Goal: Information Seeking & Learning: Understand process/instructions

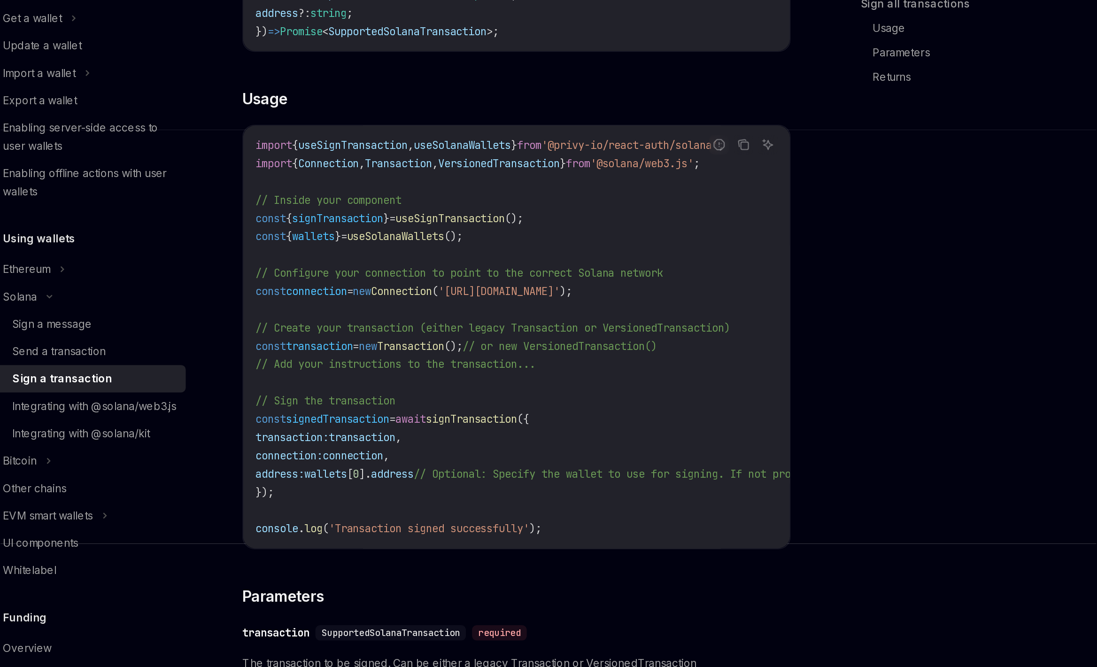
scroll to position [15, 0]
click at [795, 357] on div "On this page Usage Parameters Response Sign all transactions Usage Parameters R…" at bounding box center [807, 369] width 143 height 596
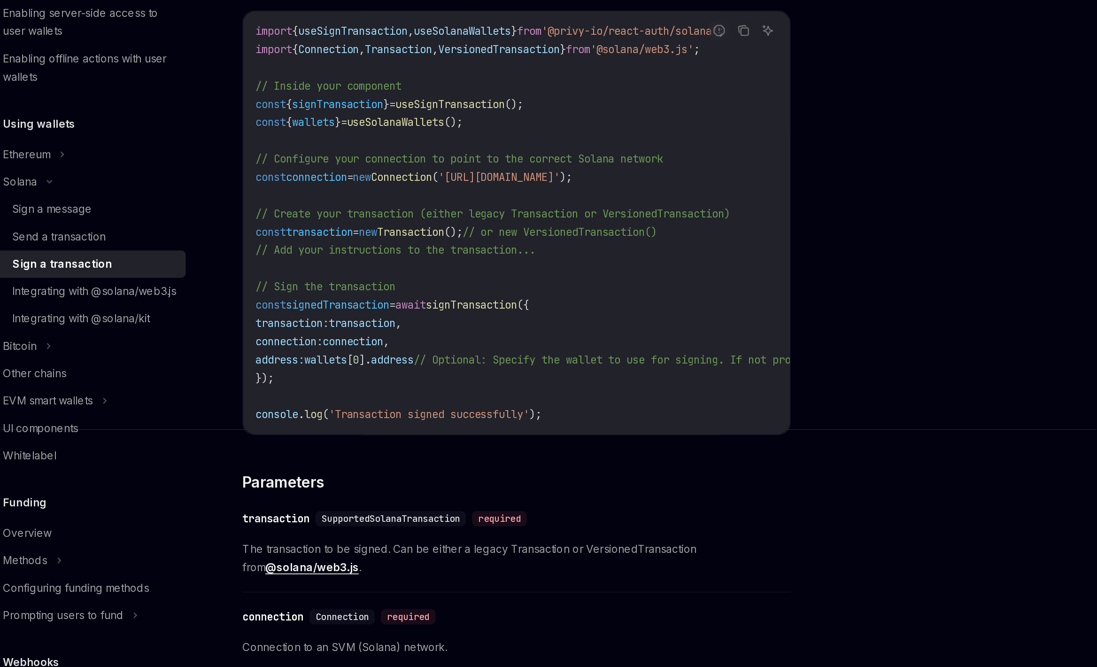
click at [551, 425] on span "// Optional: Specify the wallet to use for signing. If not provided, the first …" at bounding box center [665, 429] width 372 height 8
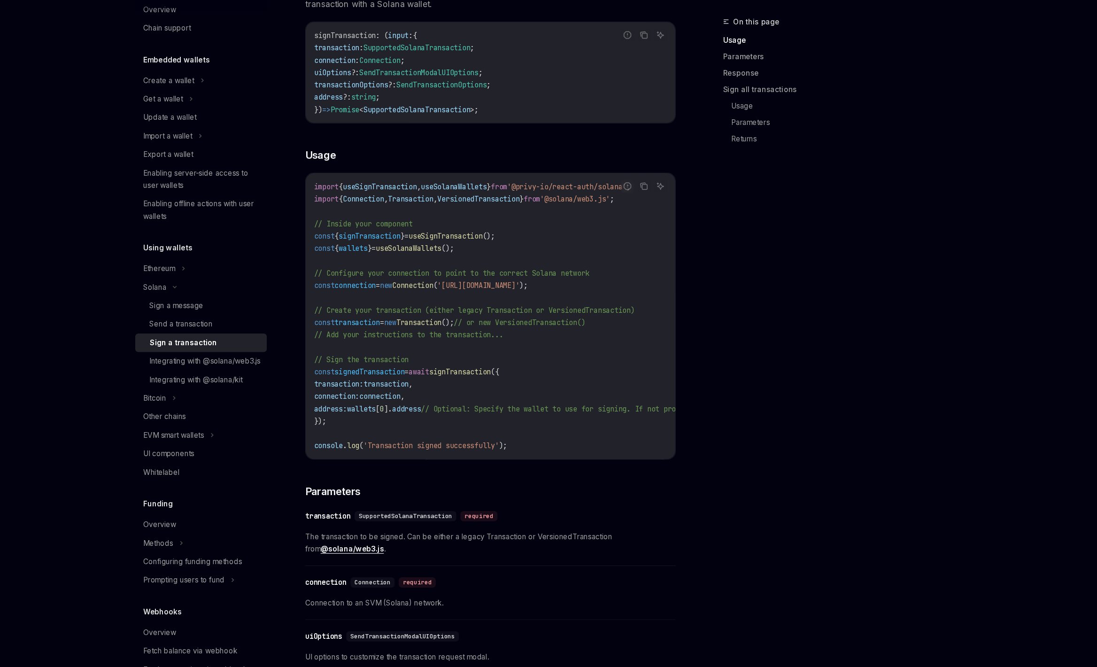
scroll to position [142, 0]
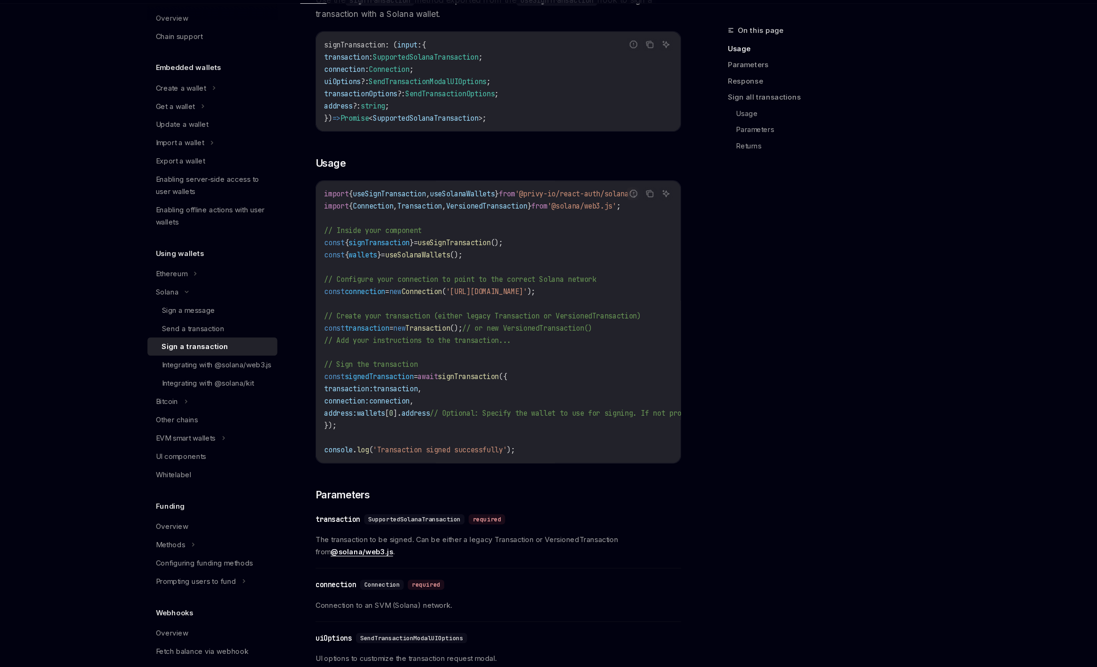
click at [403, 444] on code "import { useSignTransaction , useSolanaWallets } from '@privy-io/react-auth/sol…" at bounding box center [627, 347] width 492 height 248
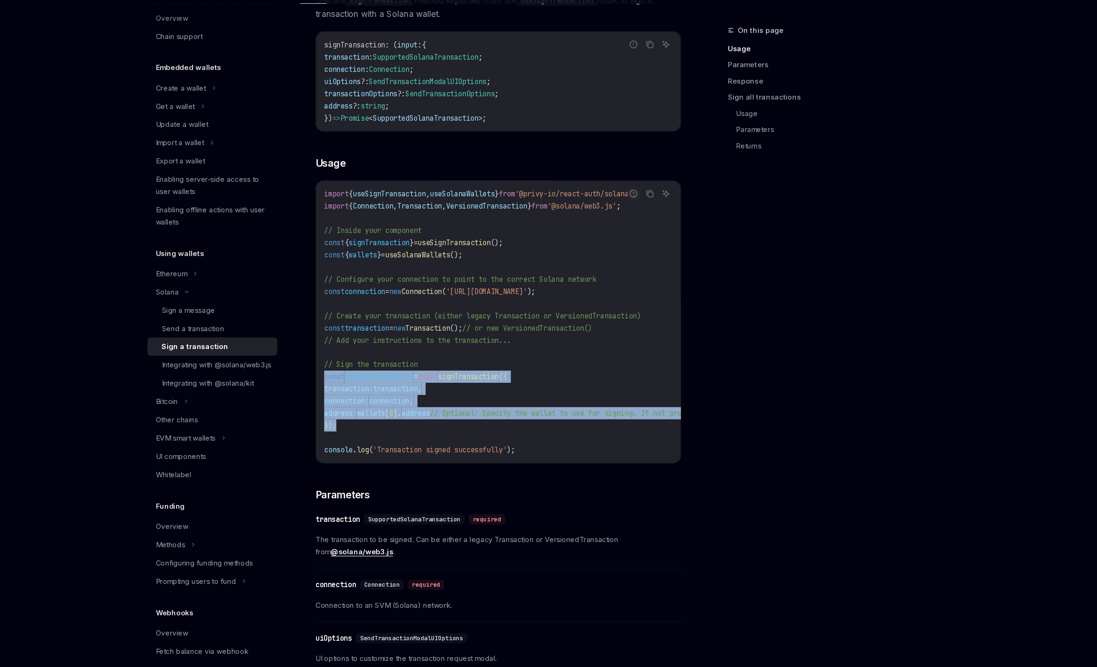
drag, startPoint x: 409, startPoint y: 442, endPoint x: 376, endPoint y: 400, distance: 53.3
click at [376, 399] on div "import { useSignTransaction , useSolanaWallets } from '@privy-io/react-auth/sol…" at bounding box center [543, 347] width 338 height 261
copy code "const signedTransaction = await signTransaction ({ transaction: transaction , c…"
click at [575, 434] on span "// Optional: Specify the wallet to use for signing. If not provided, the first …" at bounding box center [665, 431] width 372 height 8
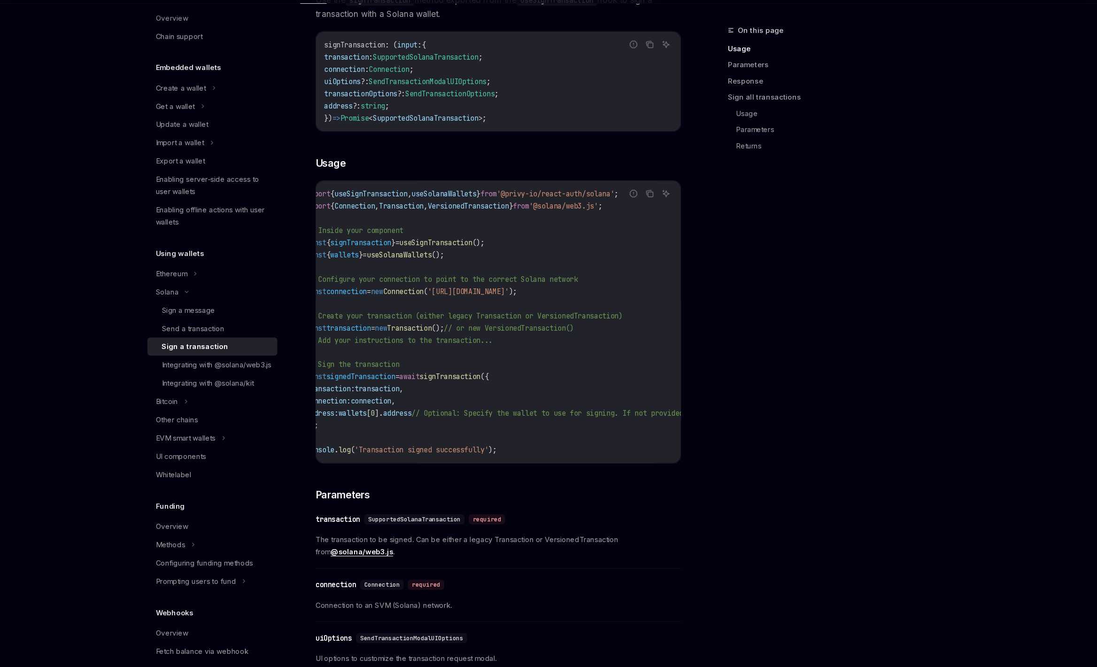
scroll to position [0, 0]
click at [569, 382] on code "import { useSignTransaction , useSolanaWallets } from '@privy-io/react-auth/sol…" at bounding box center [627, 347] width 492 height 248
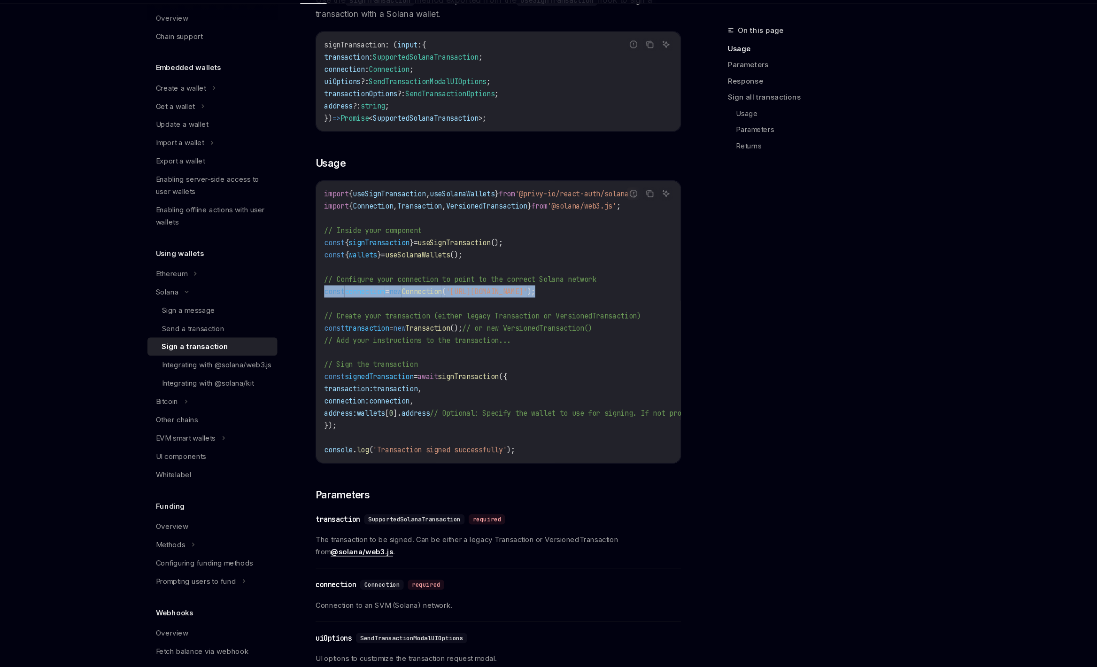
drag, startPoint x: 382, startPoint y: 320, endPoint x: 677, endPoint y: 323, distance: 295.0
click at [677, 323] on code "import { useSignTransaction , useSolanaWallets } from '@privy-io/react-auth/sol…" at bounding box center [627, 347] width 492 height 248
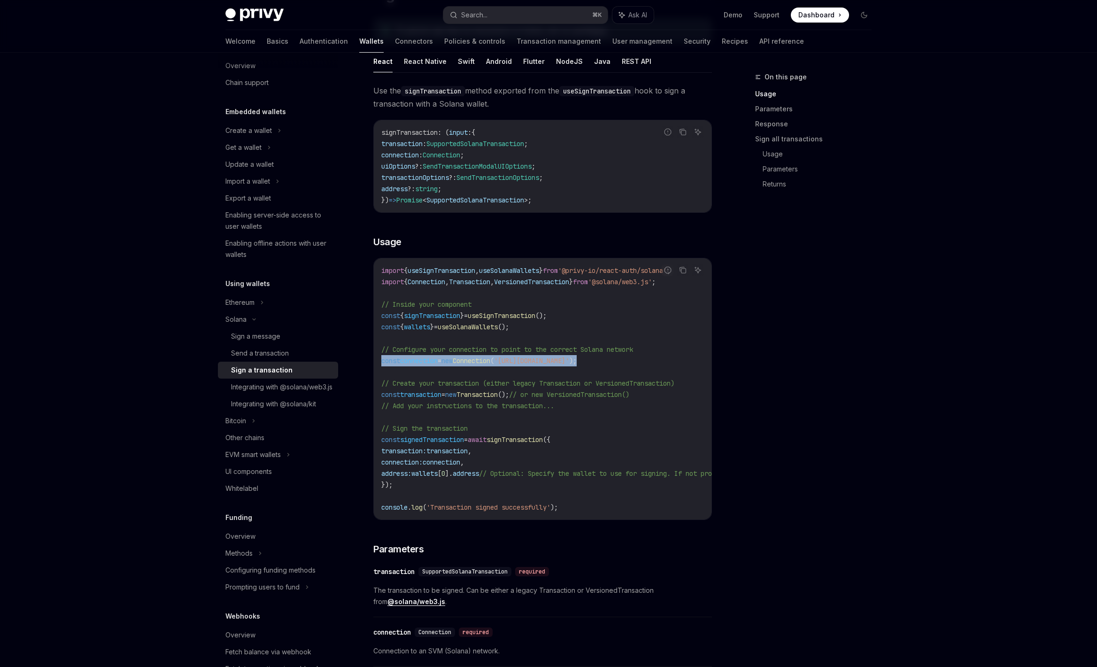
scroll to position [123, 0]
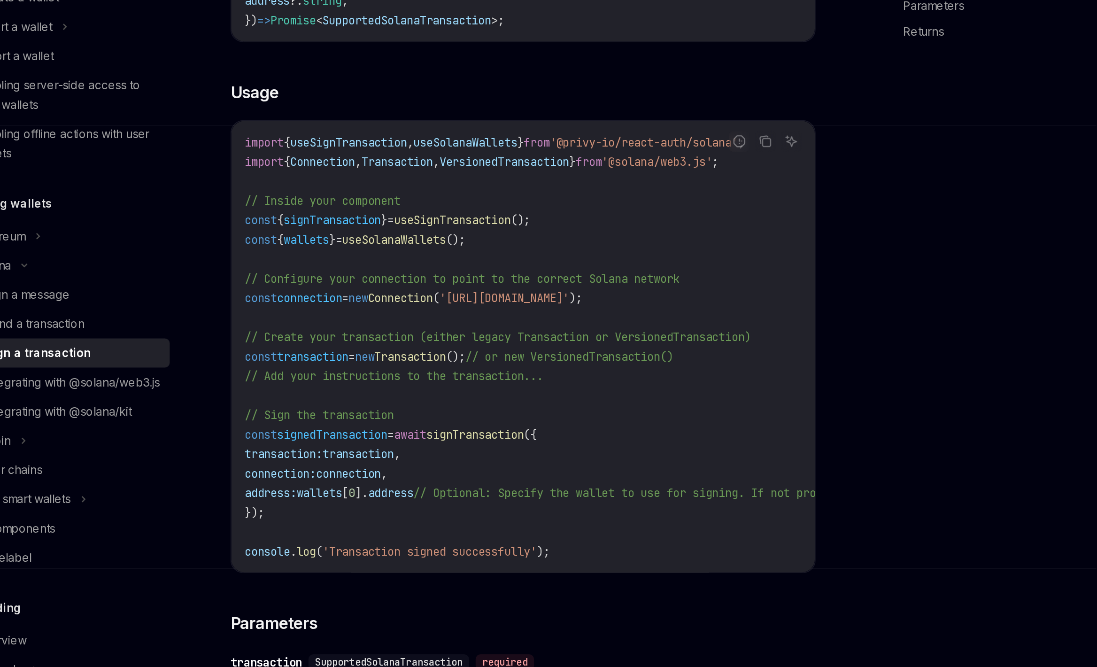
click at [512, 346] on code "import { useSignTransaction , useSolanaWallets } from '@privy-io/react-auth/sol…" at bounding box center [627, 366] width 492 height 248
drag, startPoint x: 400, startPoint y: 304, endPoint x: 553, endPoint y: 309, distance: 153.7
click at [553, 309] on code "import { useSignTransaction , useSolanaWallets } from '@privy-io/react-auth/sol…" at bounding box center [627, 366] width 492 height 248
click at [430, 303] on span "wallets" at bounding box center [417, 304] width 26 height 8
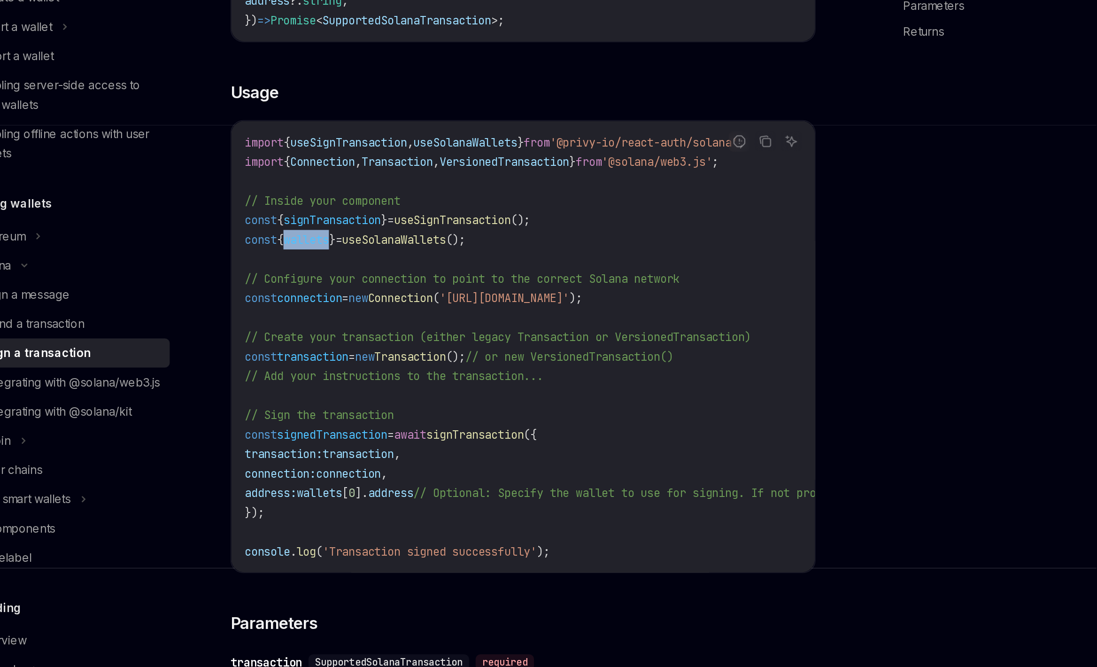
click at [430, 303] on span "wallets" at bounding box center [417, 304] width 26 height 8
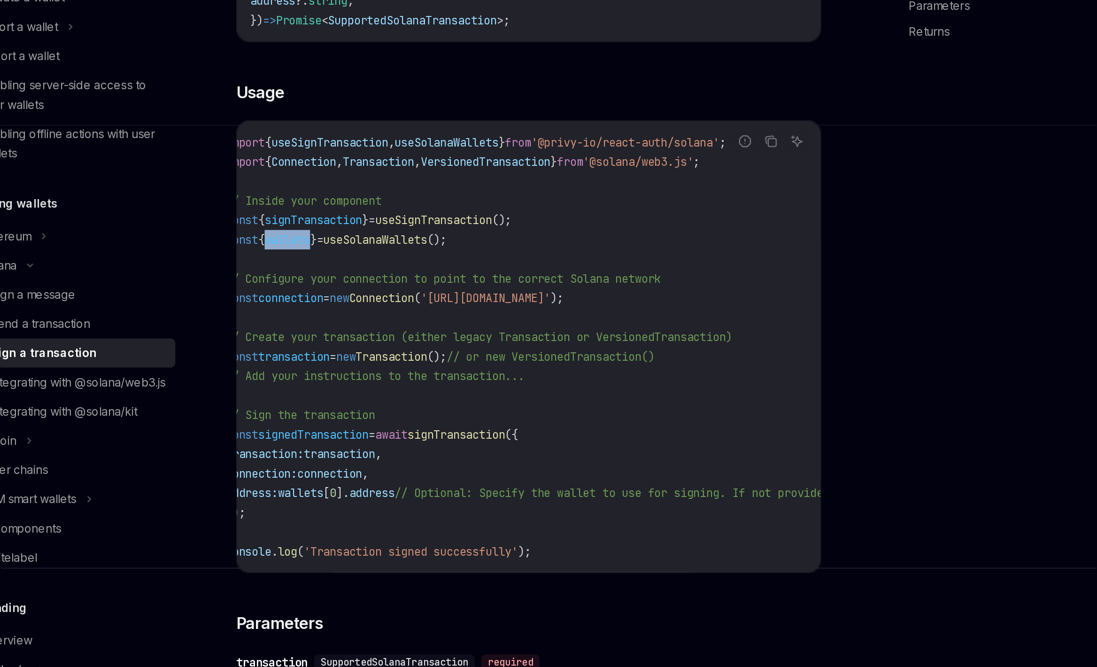
scroll to position [0, 0]
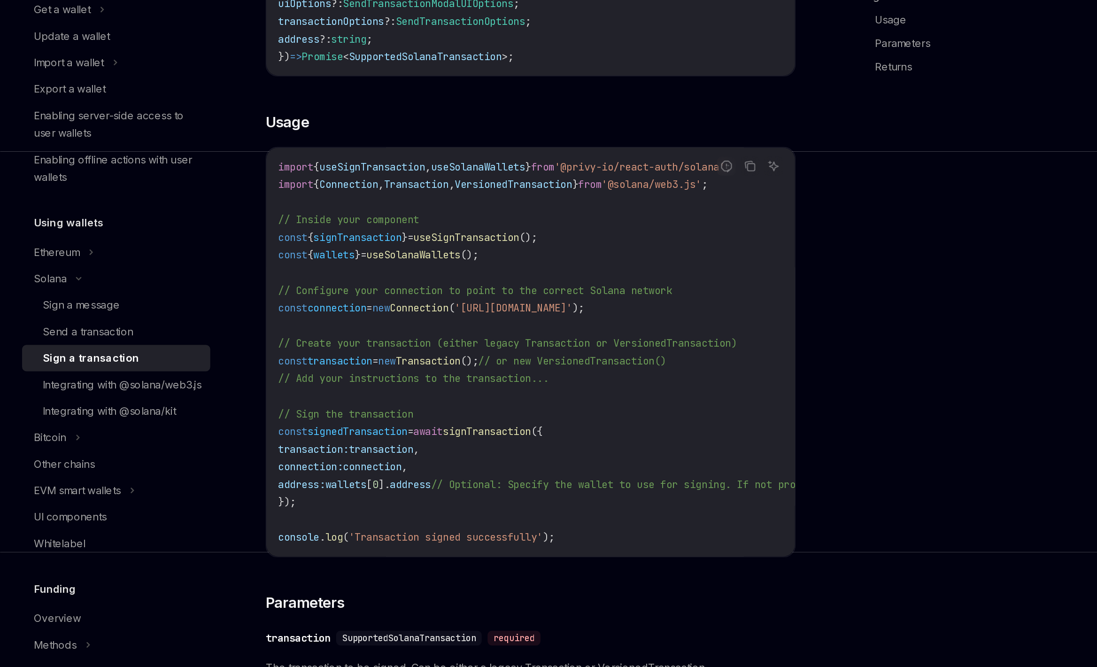
click at [454, 293] on span "signTransaction" at bounding box center [432, 293] width 56 height 8
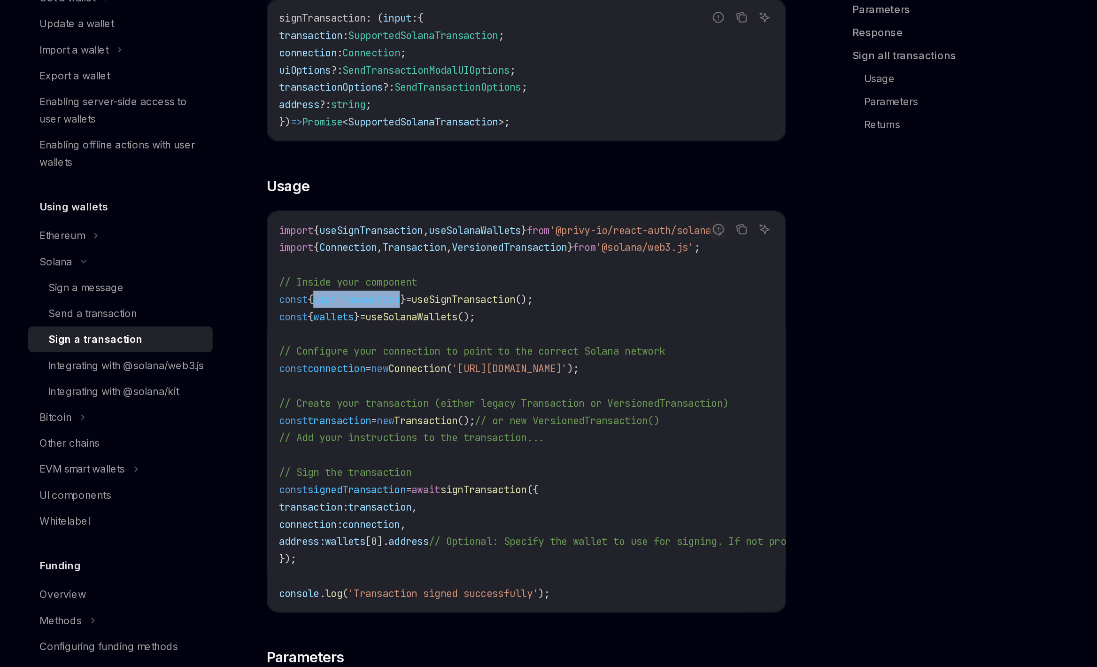
scroll to position [67, 0]
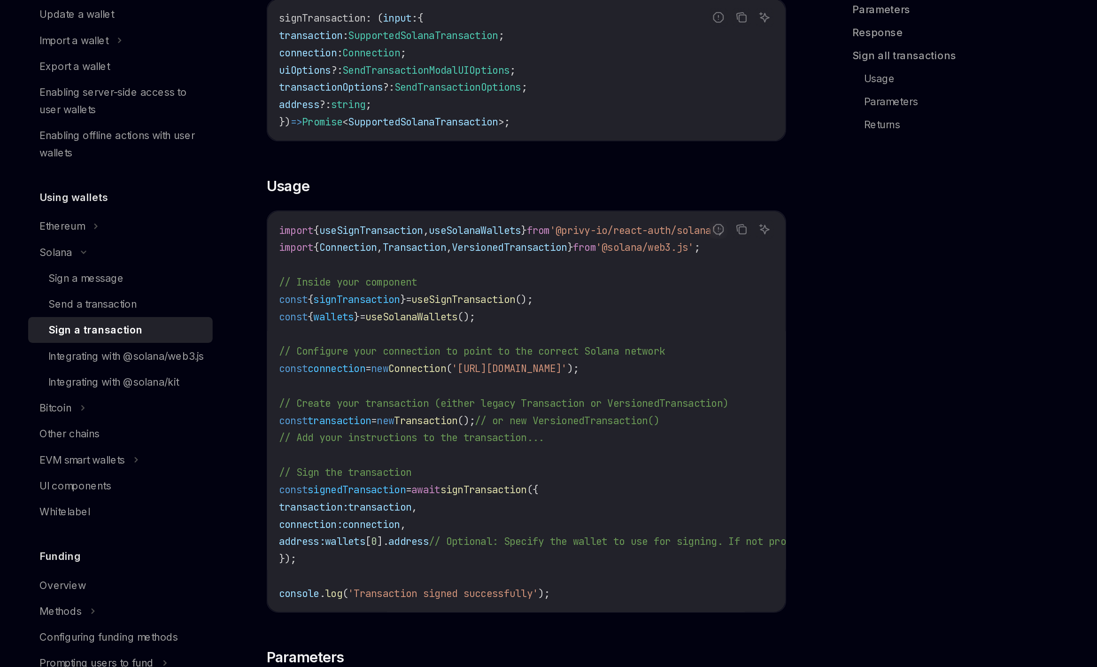
click at [771, 282] on div "On this page Usage Parameters Response Sign all transactions Usage Parameters R…" at bounding box center [807, 369] width 143 height 596
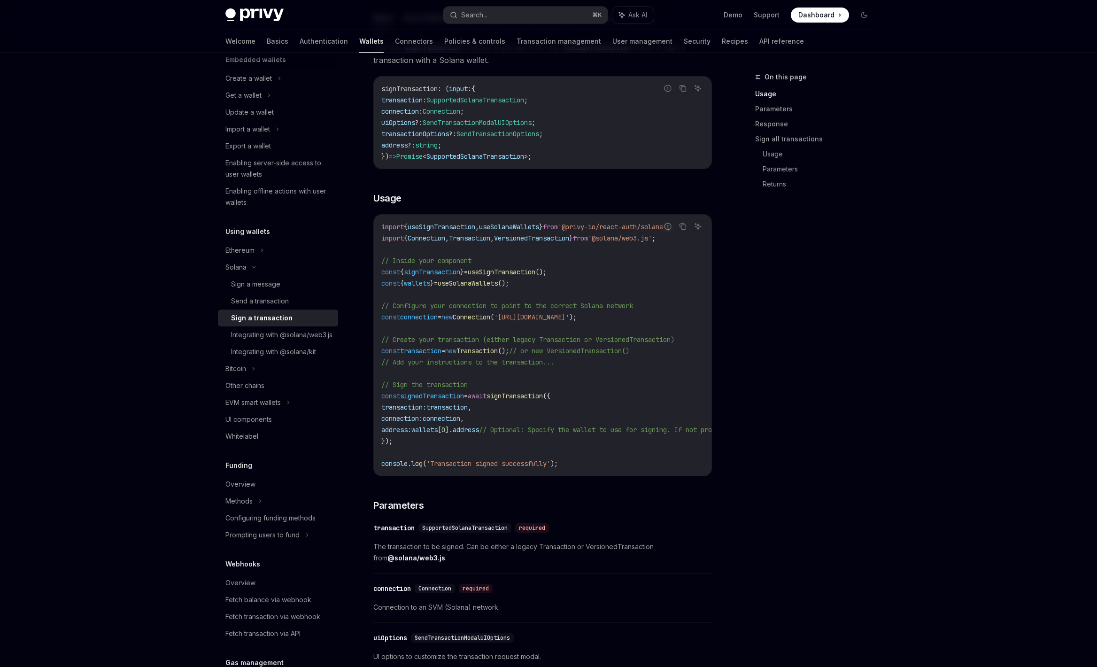
scroll to position [170, 0]
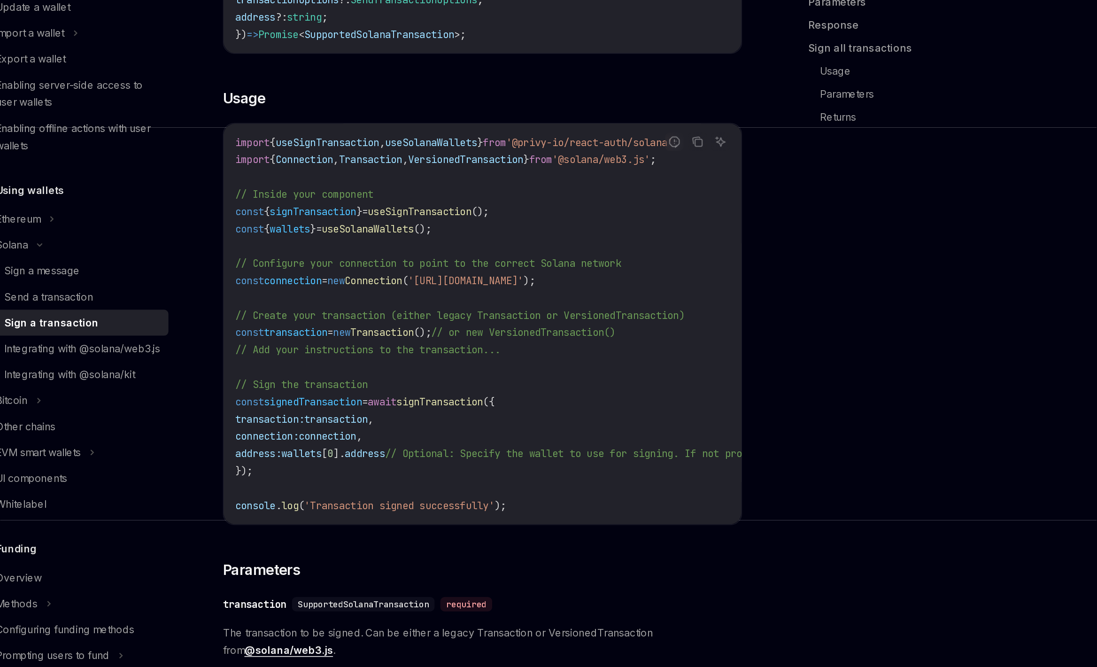
click at [591, 311] on span "// Create your transaction (either legacy Transaction or VersionedTransaction)" at bounding box center [527, 313] width 293 height 8
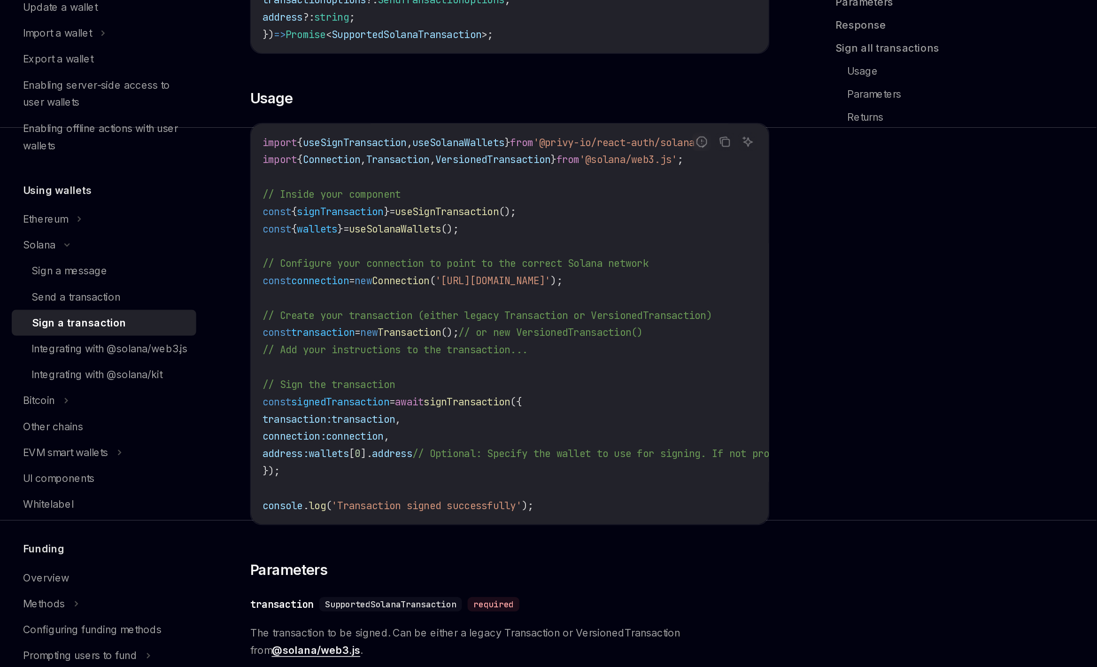
click at [567, 314] on span "// Create your transaction (either legacy Transaction or VersionedTransaction)" at bounding box center [527, 313] width 293 height 8
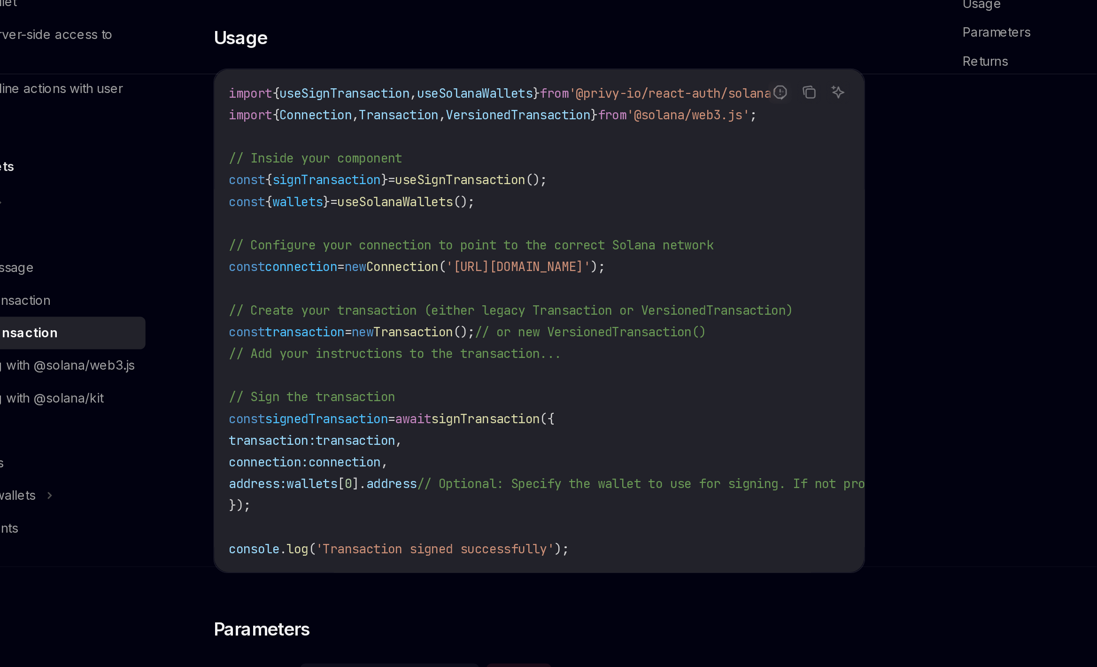
scroll to position [64, 0]
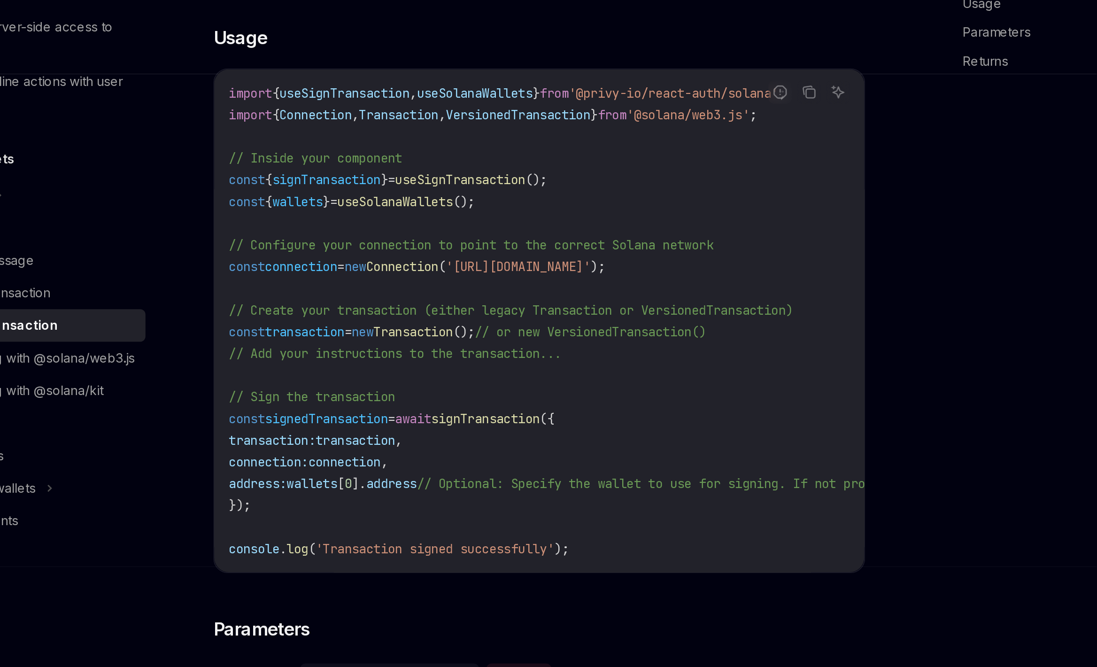
click at [670, 313] on span "// Create your transaction (either legacy Transaction or VersionedTransaction)" at bounding box center [527, 313] width 293 height 8
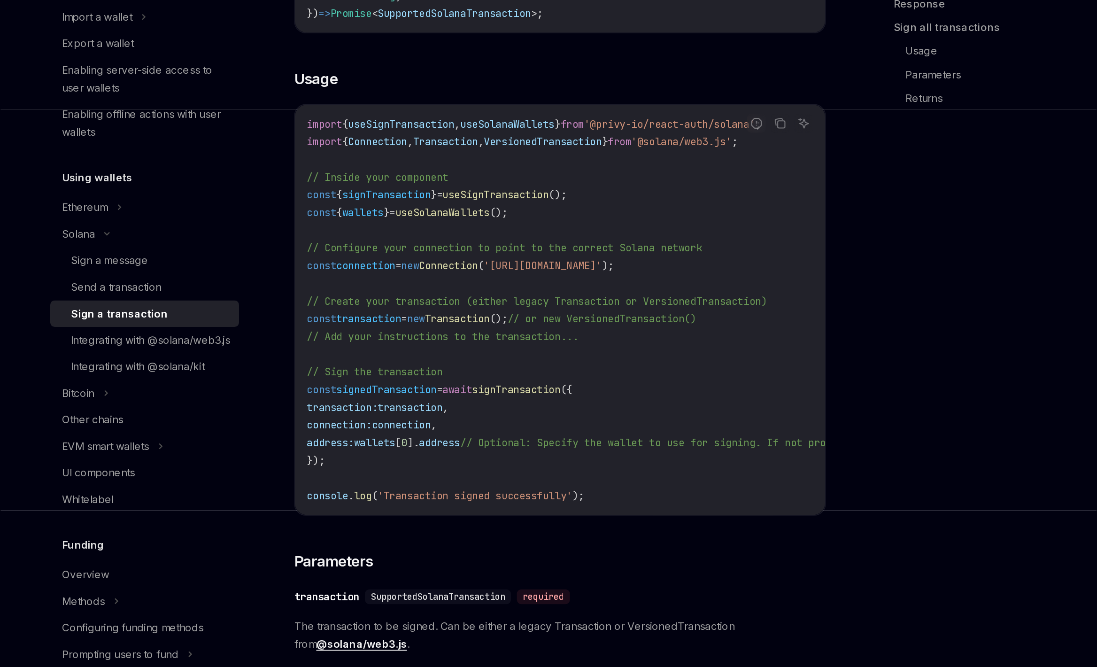
click at [522, 341] on code "import { useSignTransaction , useSolanaWallets } from '@privy-io/react-auth/sol…" at bounding box center [627, 319] width 492 height 248
click at [498, 325] on span "Transaction" at bounding box center [477, 324] width 41 height 8
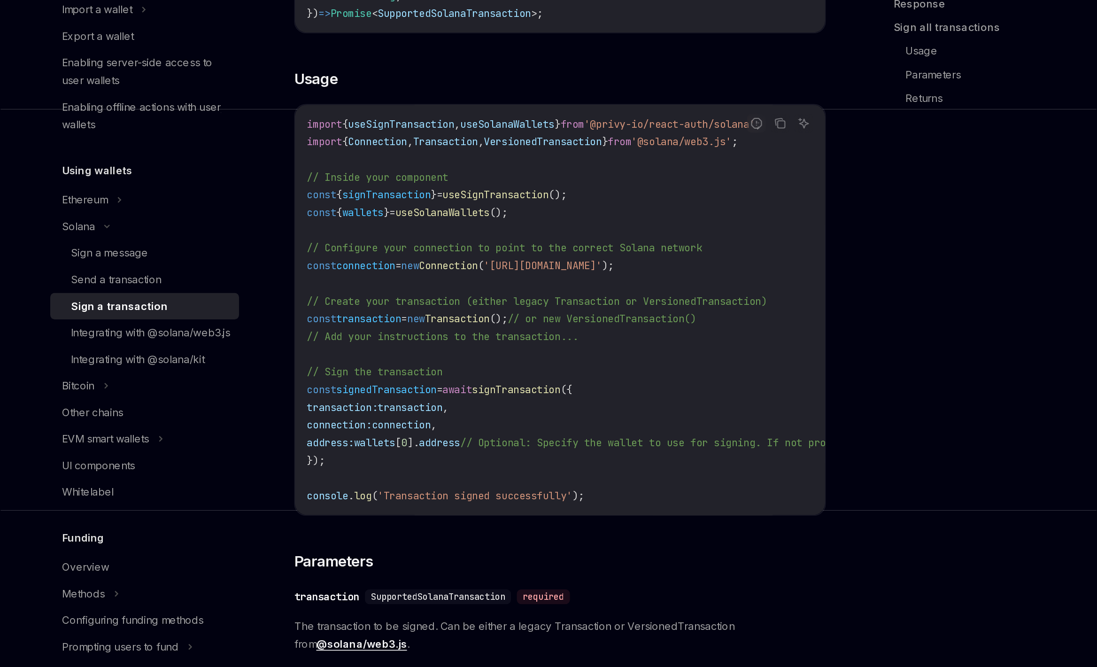
scroll to position [69, 0]
click at [621, 360] on code "import { useSignTransaction , useSolanaWallets } from '@privy-io/react-auth/sol…" at bounding box center [627, 319] width 492 height 248
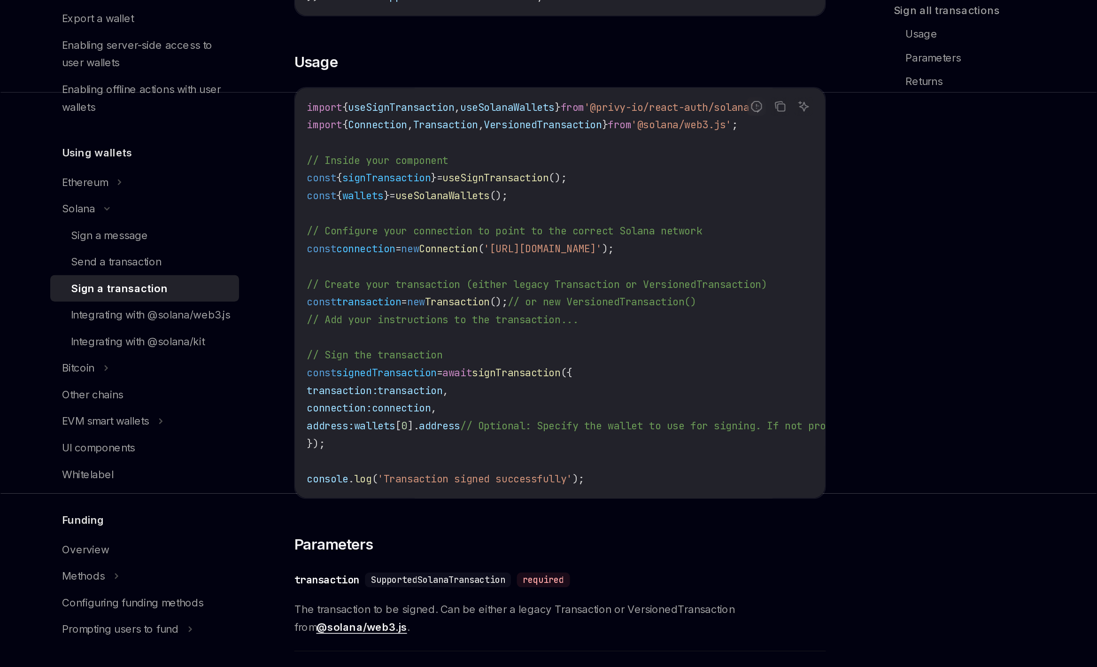
click at [467, 386] on code "import { useSignTransaction , useSolanaWallets } from '@privy-io/react-auth/sol…" at bounding box center [627, 319] width 492 height 248
click at [460, 392] on span "connection" at bounding box center [442, 392] width 38 height 8
click at [463, 387] on code "import { useSignTransaction , useSolanaWallets } from '@privy-io/react-auth/sol…" at bounding box center [627, 319] width 492 height 248
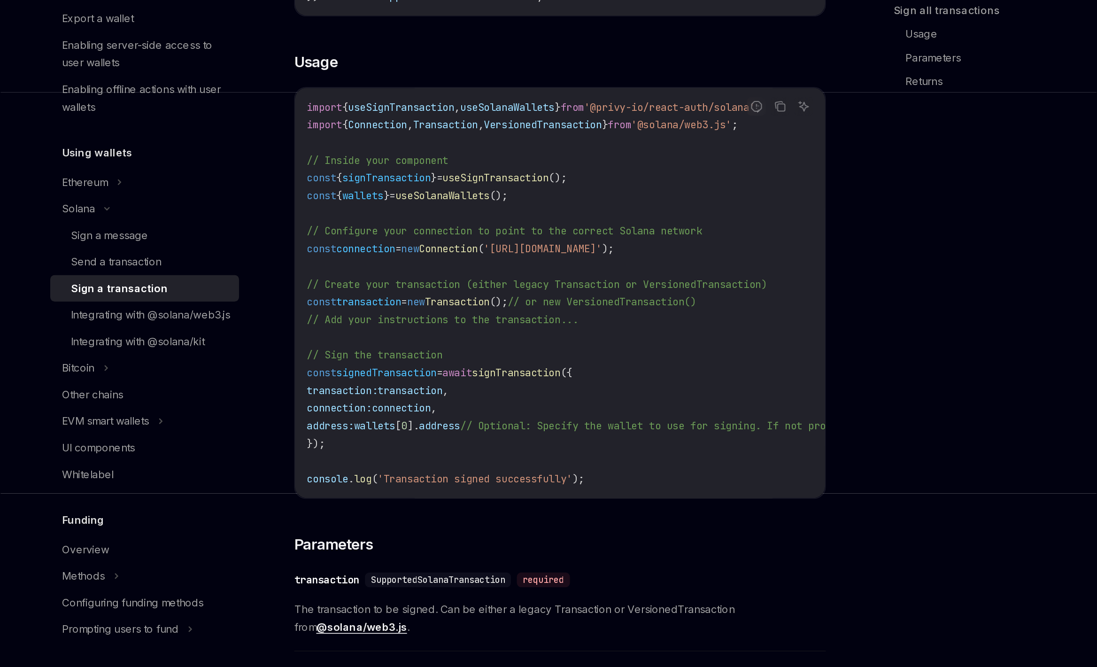
click at [463, 387] on code "import { useSignTransaction , useSolanaWallets } from '@privy-io/react-auth/sol…" at bounding box center [627, 319] width 492 height 248
click at [463, 383] on span "transaction" at bounding box center [446, 381] width 41 height 8
click at [543, 371] on span "signTransaction" at bounding box center [515, 369] width 56 height 8
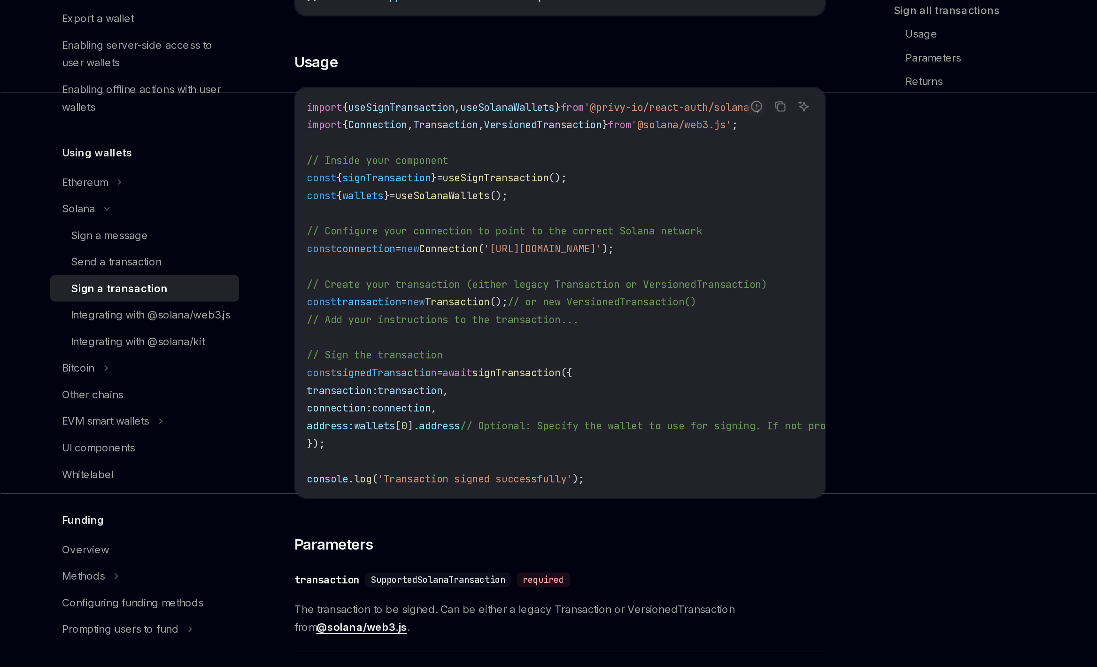
click at [487, 370] on span "await" at bounding box center [477, 369] width 19 height 8
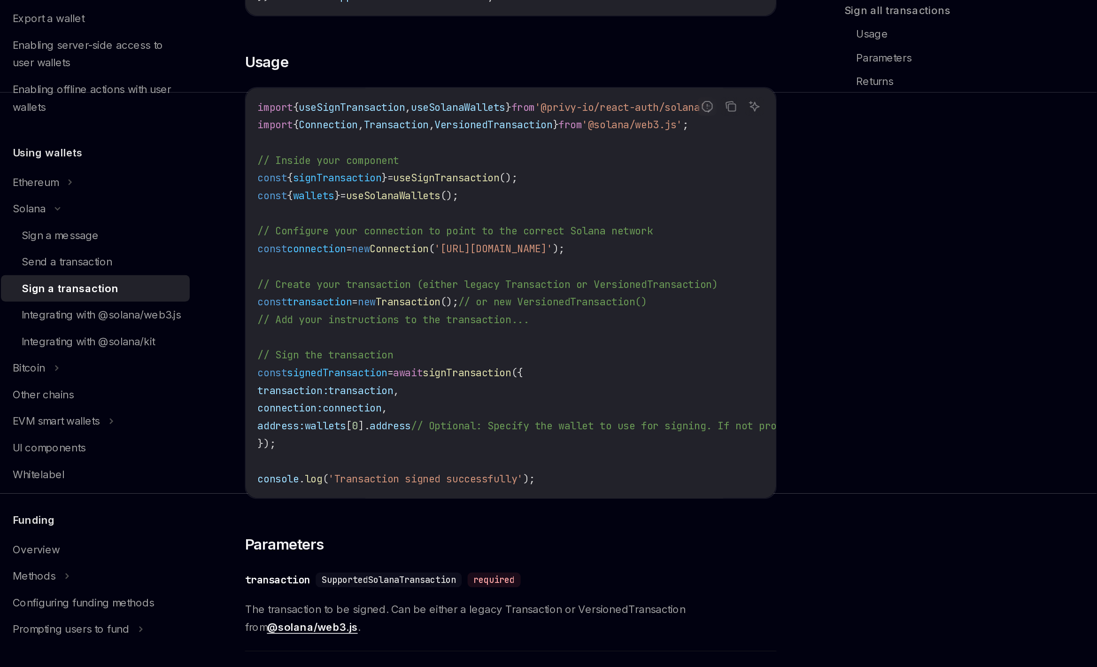
click at [539, 210] on span "VersionedTransaction" at bounding box center [531, 212] width 75 height 8
click at [530, 203] on span "useSolanaWallets" at bounding box center [509, 200] width 60 height 8
click at [456, 202] on span "useSignTransaction" at bounding box center [442, 200] width 68 height 8
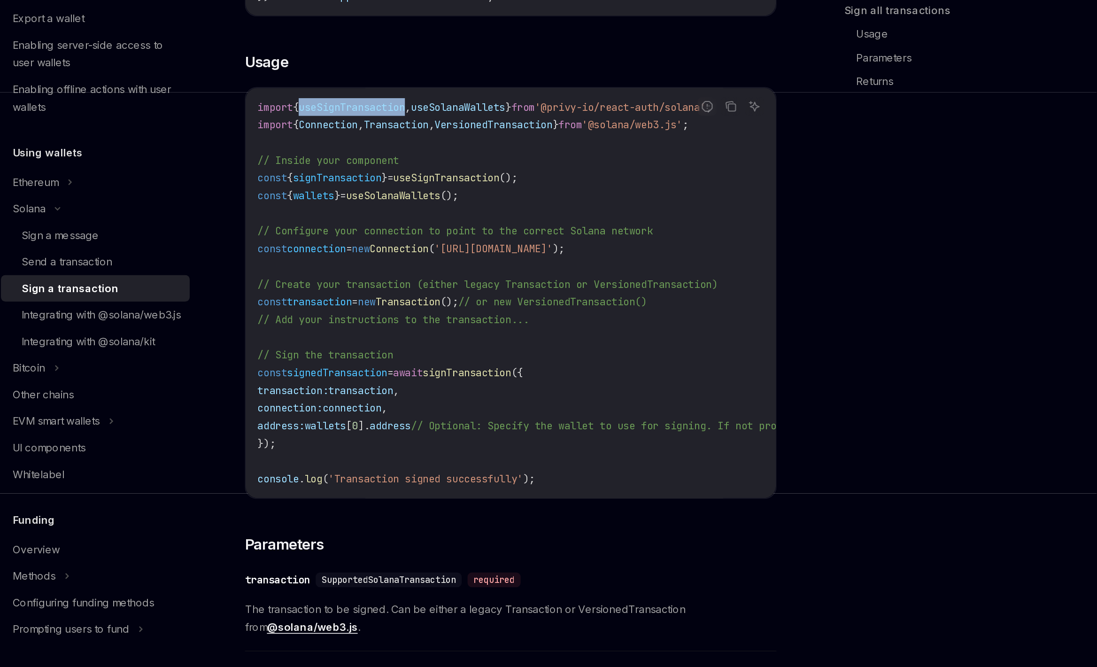
click at [456, 202] on span "useSignTransaction" at bounding box center [442, 200] width 68 height 8
click at [508, 202] on span "useSolanaWallets" at bounding box center [509, 200] width 60 height 8
click at [475, 201] on span "useSignTransaction" at bounding box center [442, 200] width 68 height 8
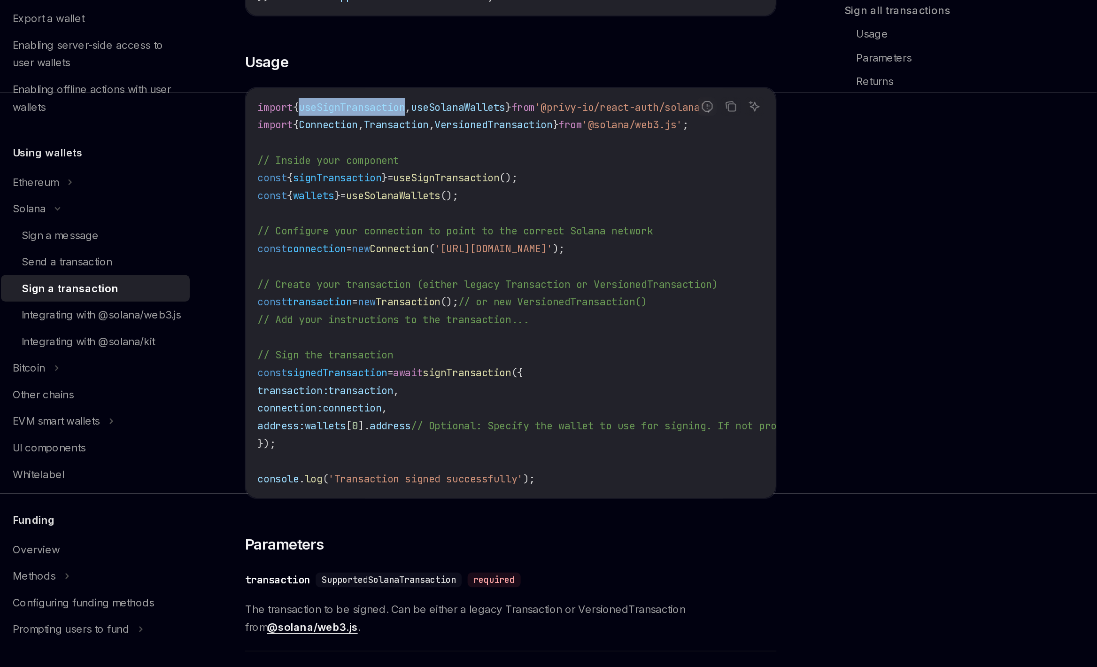
scroll to position [76, 0]
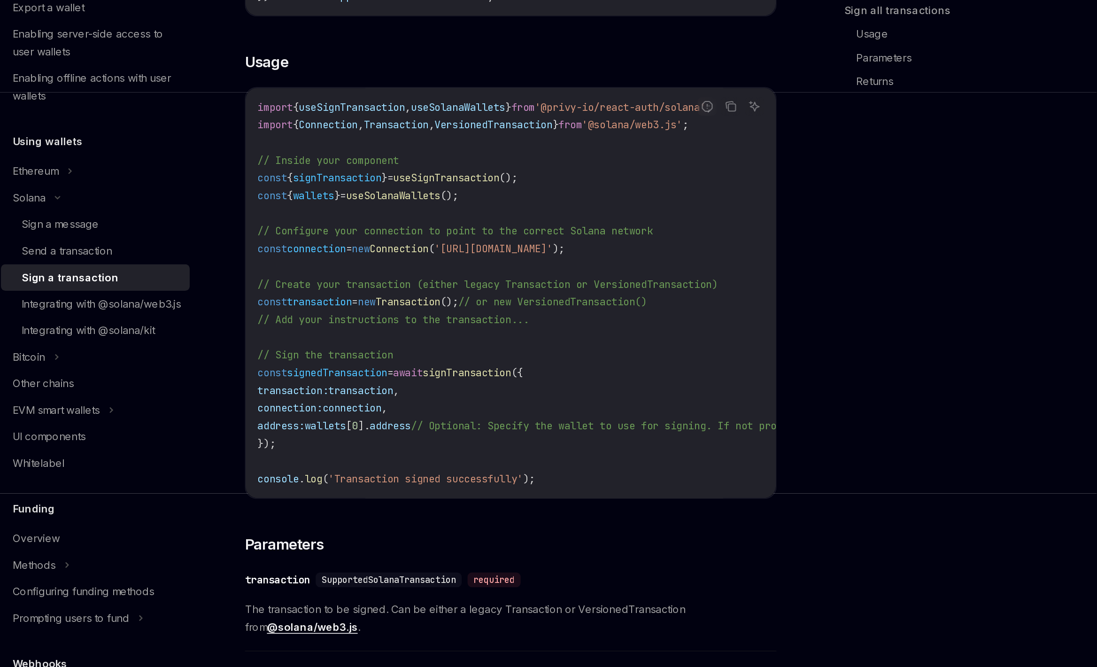
click at [426, 329] on code "import { useSignTransaction , useSolanaWallets } from '@privy-io/react-auth/sol…" at bounding box center [627, 319] width 492 height 248
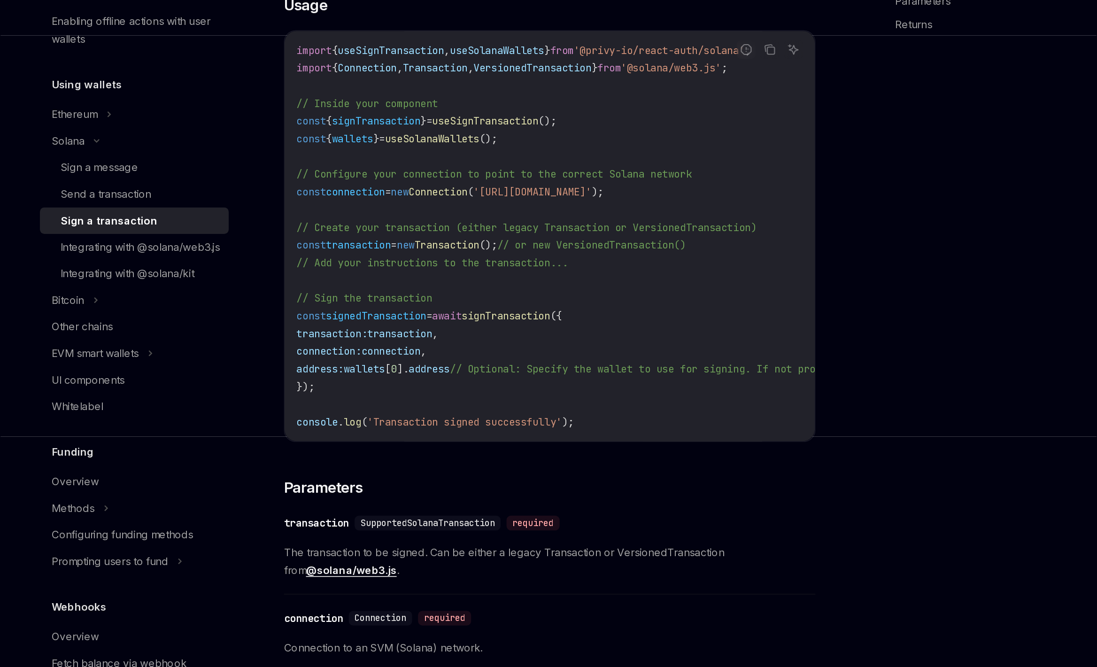
click at [436, 374] on code "import { useSignTransaction , useSolanaWallets } from '@privy-io/react-auth/sol…" at bounding box center [627, 319] width 492 height 248
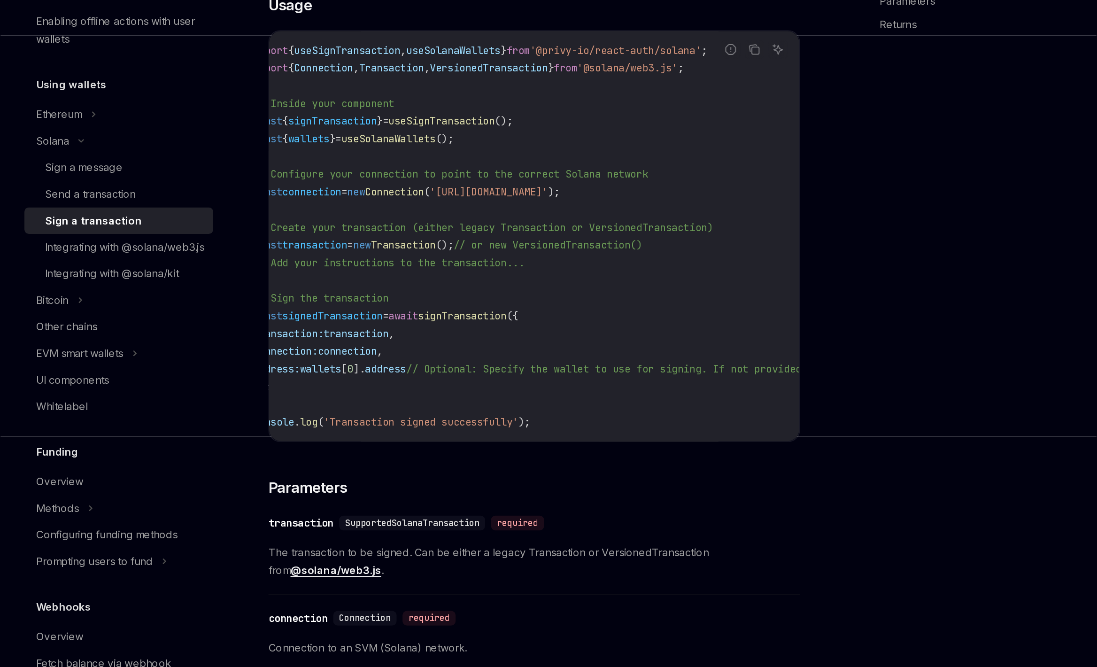
scroll to position [0, 0]
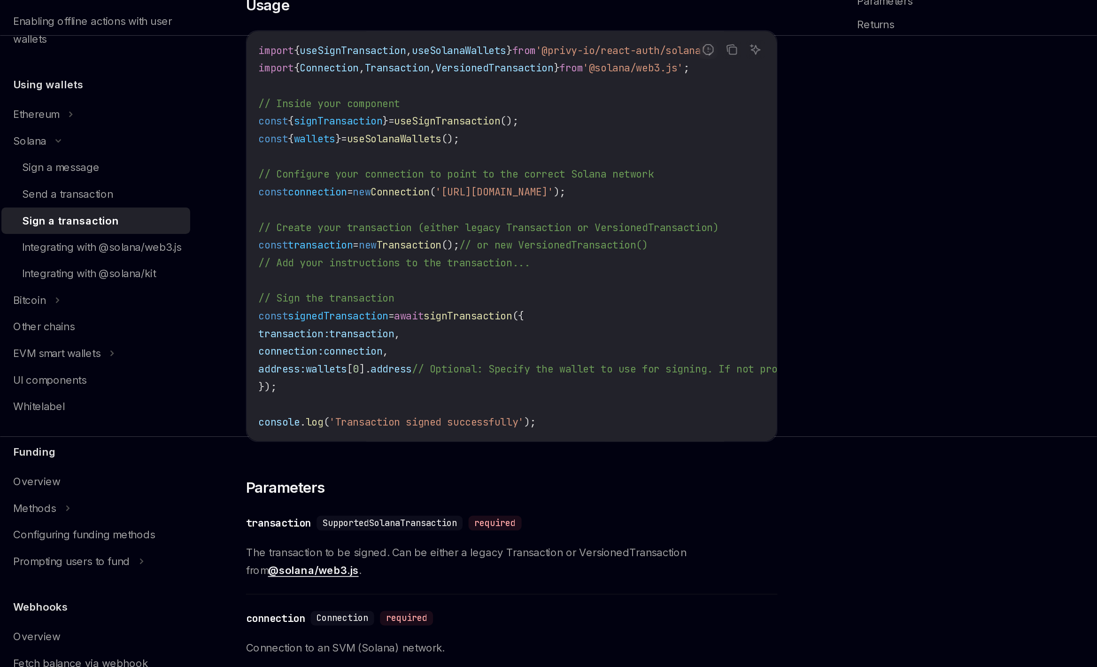
drag, startPoint x: 481, startPoint y: 453, endPoint x: 493, endPoint y: 452, distance: 11.8
click at [493, 450] on div "Report incorrect code Copy Ask AI import { useSignTransaction , useSolanaWallet…" at bounding box center [542, 319] width 339 height 262
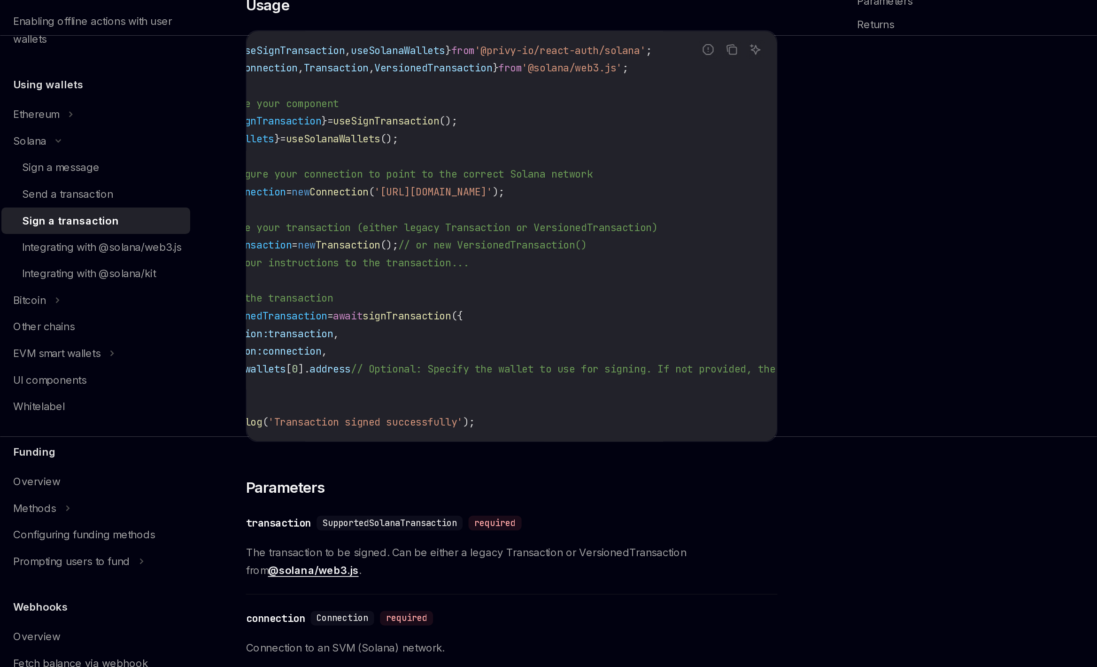
scroll to position [0, 39]
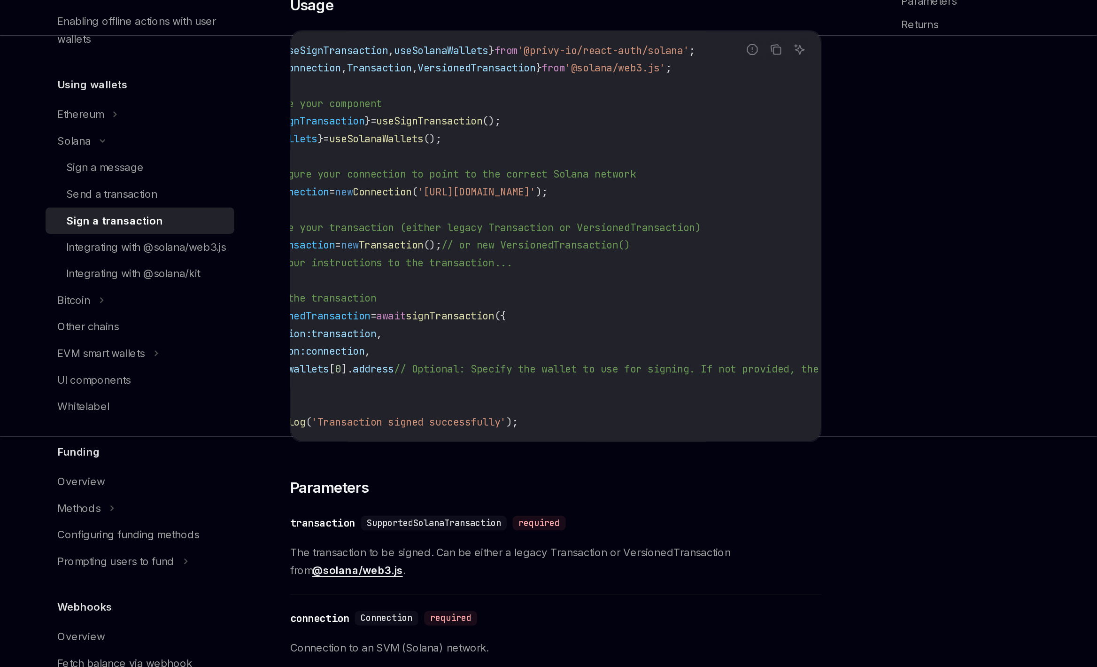
click at [490, 295] on span "'[URL][DOMAIN_NAME]'" at bounding box center [492, 291] width 75 height 8
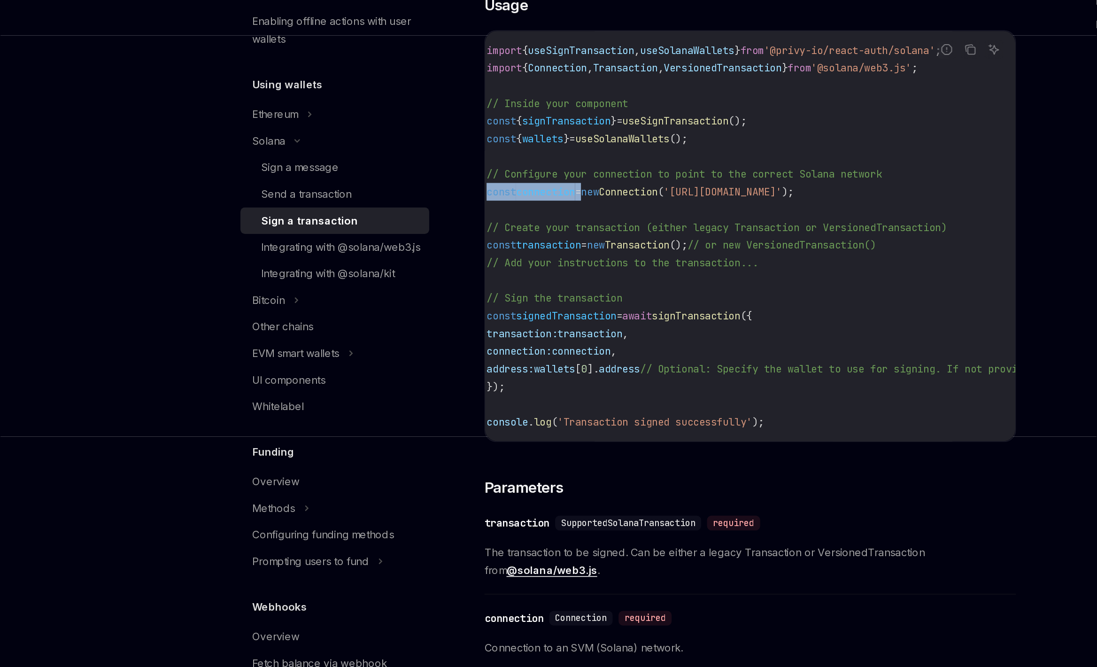
scroll to position [0, 5]
drag, startPoint x: 376, startPoint y: 290, endPoint x: 669, endPoint y: 293, distance: 293.6
click at [669, 293] on code "import { useSignTransaction , useSolanaWallets } from '@privy-io/react-auth/sol…" at bounding box center [622, 319] width 492 height 248
copy span "const connection = new Connection ( '[URL][DOMAIN_NAME]' );"
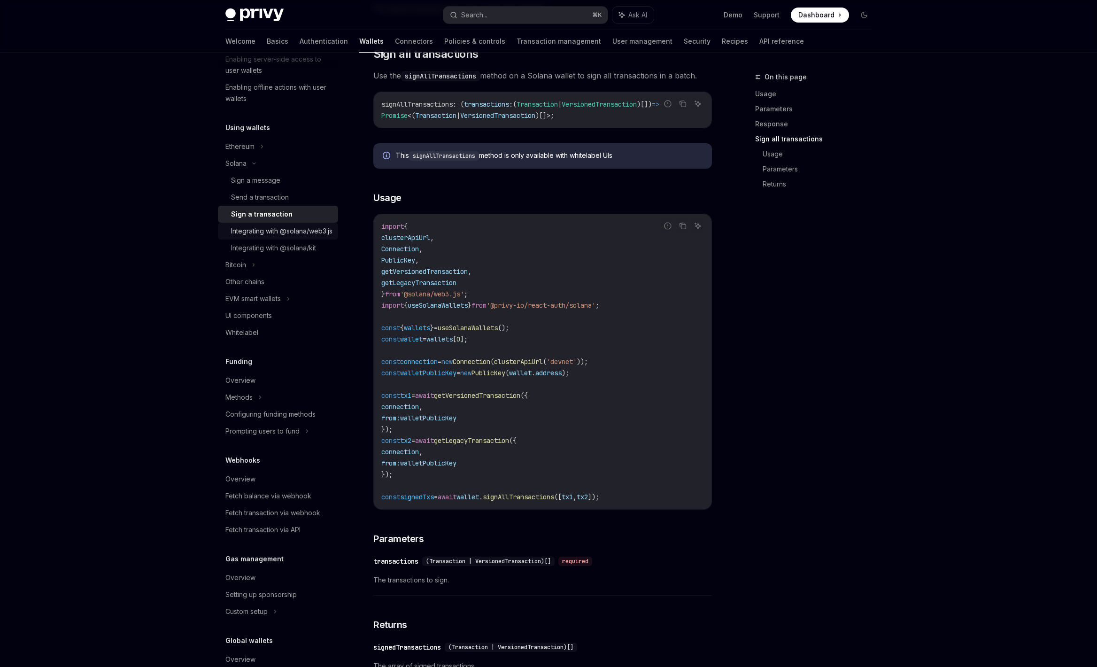
scroll to position [135, 0]
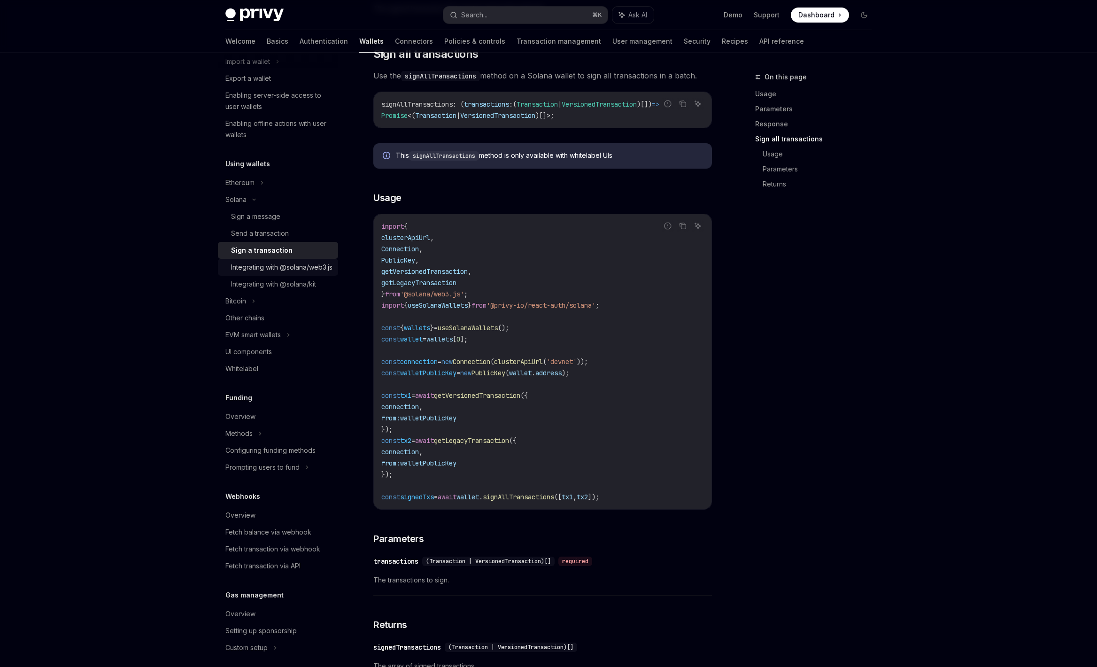
click at [287, 273] on div "Integrating with @solana/web3.js" at bounding box center [281, 267] width 101 height 11
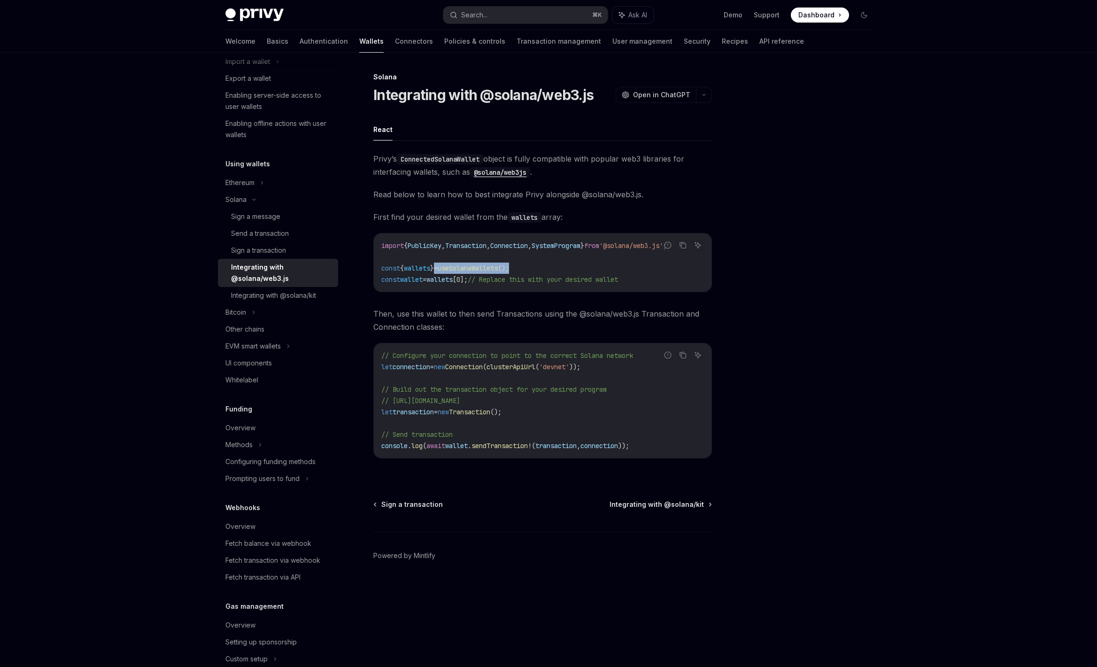
drag, startPoint x: 443, startPoint y: 270, endPoint x: 543, endPoint y: 268, distance: 99.6
click at [542, 268] on code "import { PublicKey , Transaction , Connection , SystemProgram } from '@solana/w…" at bounding box center [542, 262] width 323 height 45
click at [543, 268] on code "import { PublicKey , Transaction , Connection , SystemProgram } from '@solana/w…" at bounding box center [542, 262] width 323 height 45
drag, startPoint x: 557, startPoint y: 268, endPoint x: 380, endPoint y: 270, distance: 176.6
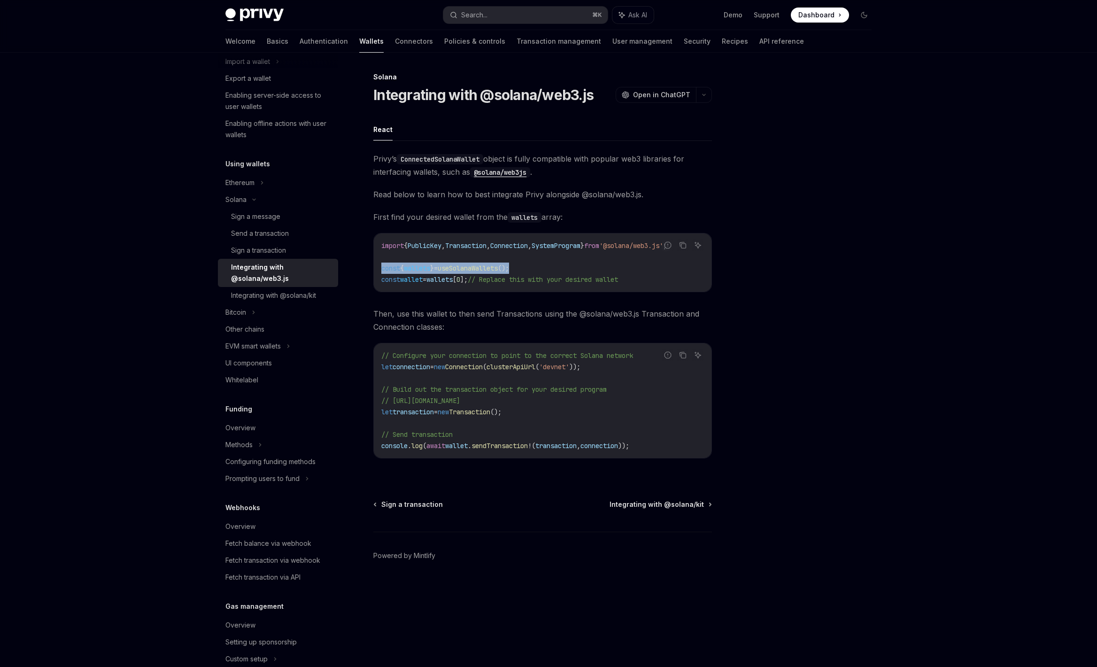
click at [380, 270] on div "import { PublicKey , Transaction , Connection , SystemProgram } from '@solana/w…" at bounding box center [543, 262] width 338 height 58
click at [402, 270] on span "{" at bounding box center [402, 268] width 4 height 8
click at [426, 281] on span "=" at bounding box center [425, 279] width 4 height 8
click at [452, 281] on span "wallets" at bounding box center [439, 279] width 26 height 8
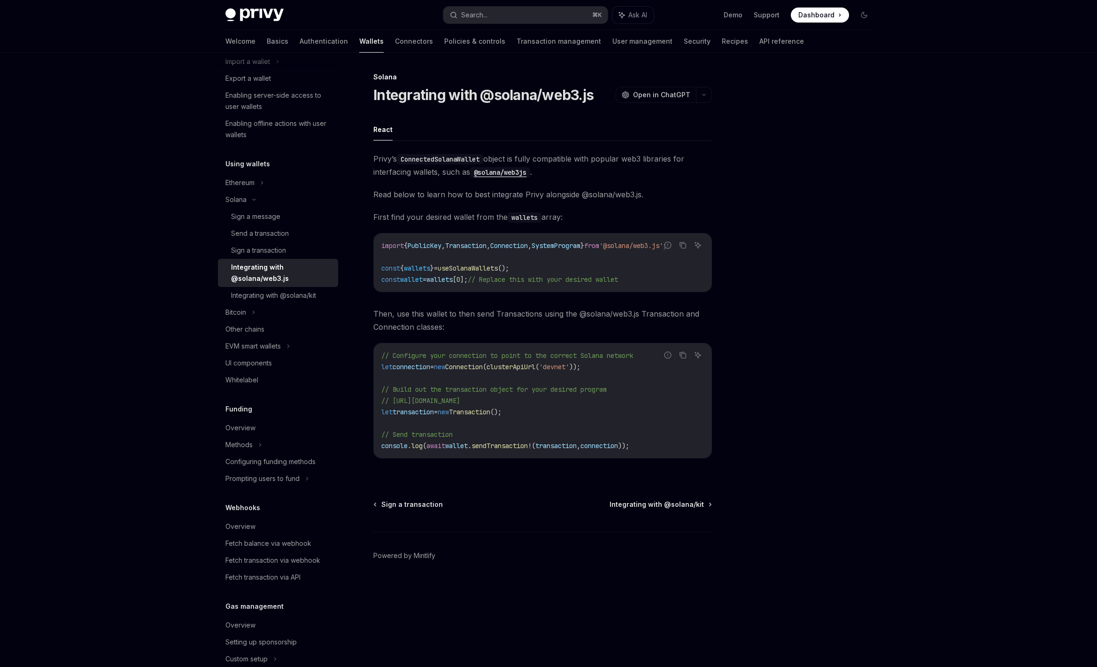
click at [452, 281] on span "wallets" at bounding box center [439, 279] width 26 height 8
click at [465, 314] on span "Then, use this wallet to then send Transactions using the @solana/web3.js Trans…" at bounding box center [542, 320] width 339 height 26
drag, startPoint x: 433, startPoint y: 356, endPoint x: 430, endPoint y: 369, distance: 13.5
click at [430, 369] on code "// Configure your connection to point to the correct Solana network let connect…" at bounding box center [542, 400] width 323 height 101
click at [430, 369] on span "connection" at bounding box center [412, 367] width 38 height 8
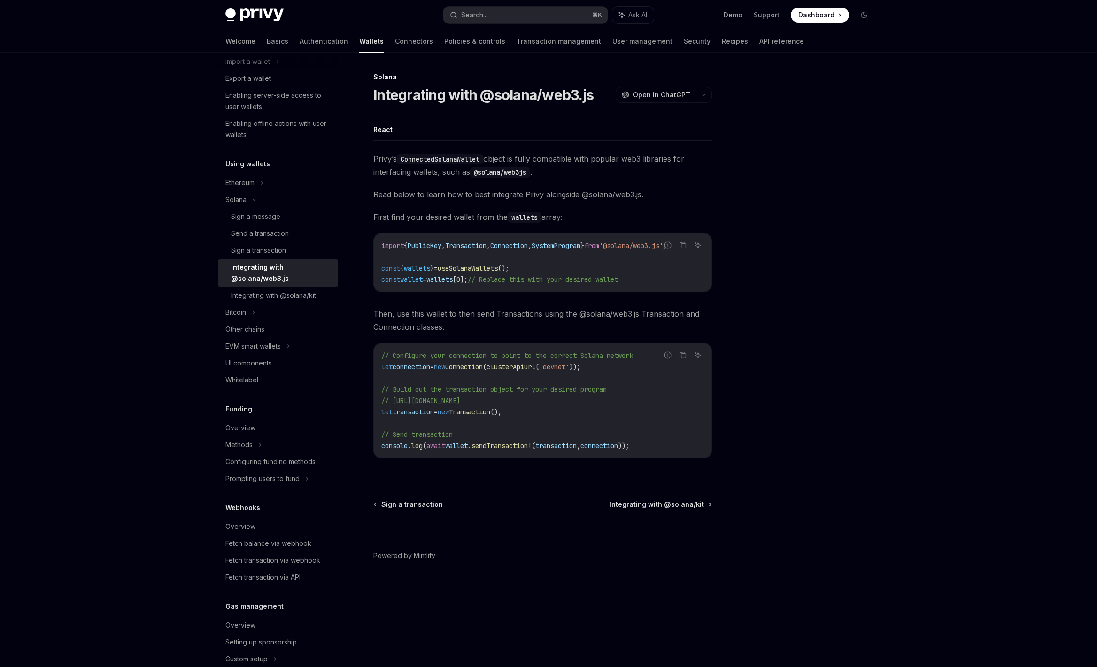
click at [478, 271] on span "useSolanaWallets" at bounding box center [468, 268] width 60 height 8
click at [504, 260] on code "import { PublicKey , Transaction , Connection , SystemProgram } from '@solana/w…" at bounding box center [542, 262] width 323 height 45
click at [486, 272] on code "import { PublicKey , Transaction , Connection , SystemProgram } from '@solana/w…" at bounding box center [542, 262] width 323 height 45
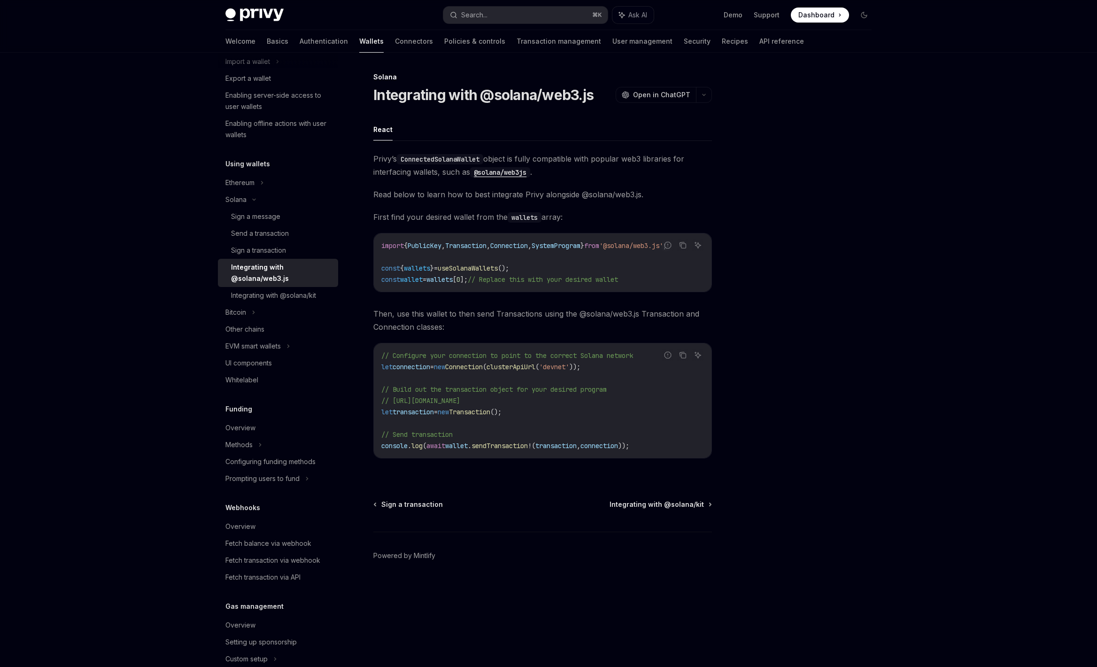
click at [432, 285] on div "import { PublicKey , Transaction , Connection , SystemProgram } from '@solana/w…" at bounding box center [543, 262] width 338 height 58
click at [485, 421] on code "// Configure your connection to point to the correct Solana network let connect…" at bounding box center [542, 400] width 323 height 101
click at [445, 450] on span "await" at bounding box center [435, 446] width 19 height 8
click at [438, 450] on span "await" at bounding box center [435, 446] width 19 height 8
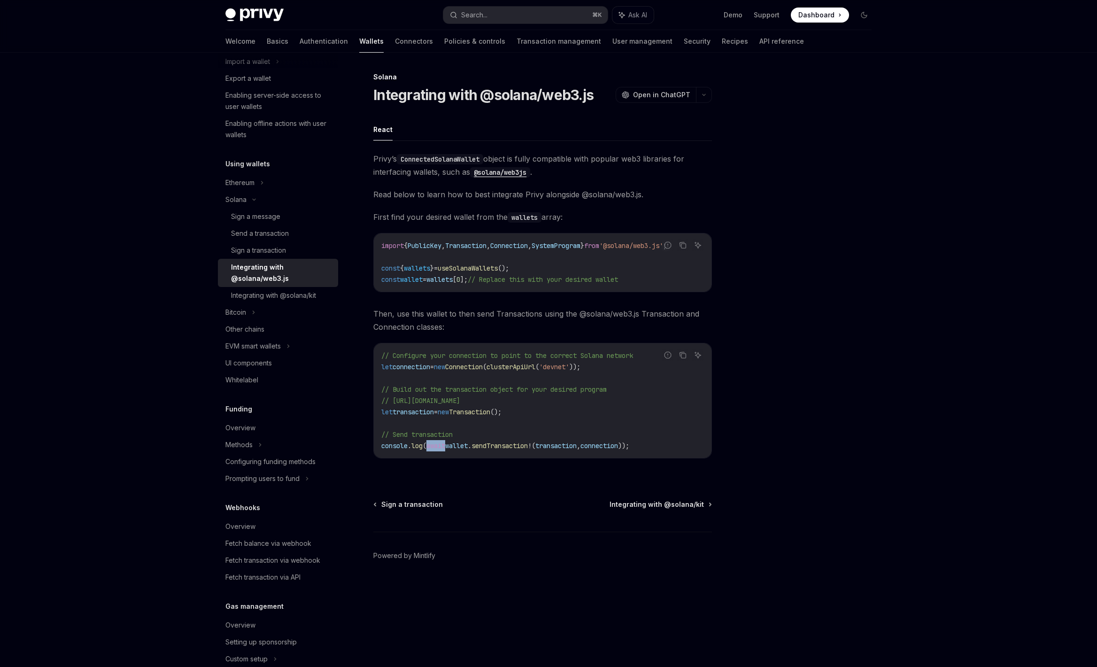
click at [438, 450] on span "await" at bounding box center [435, 446] width 19 height 8
click at [502, 450] on span "sendTransaction" at bounding box center [500, 446] width 56 height 8
click at [268, 295] on div "Integrating with @solana/kit" at bounding box center [273, 295] width 85 height 11
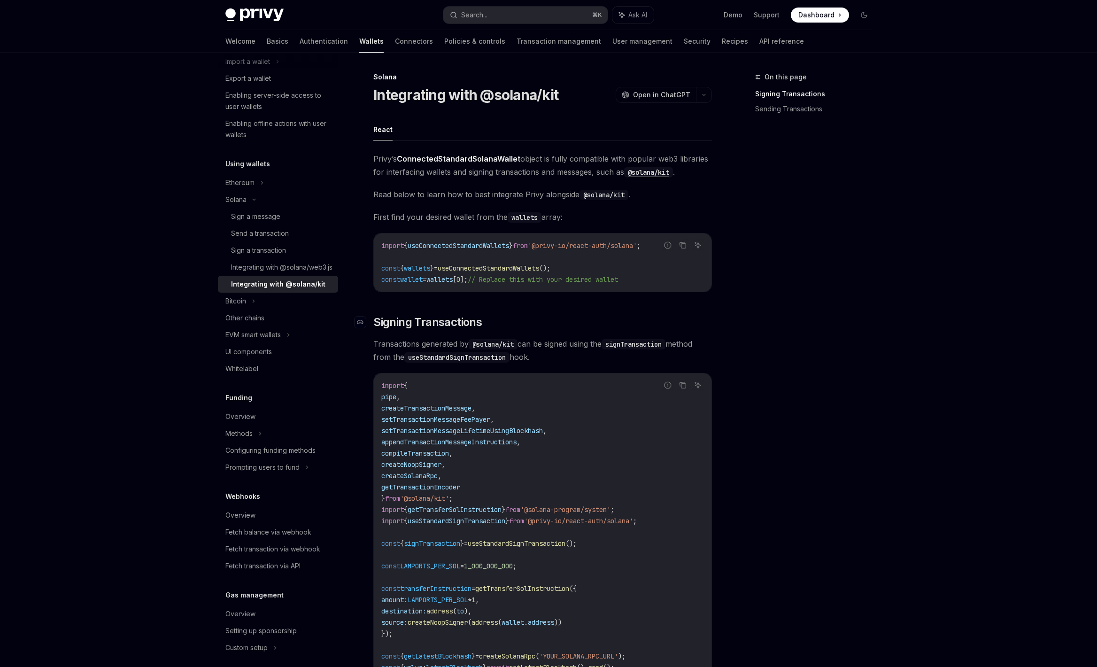
scroll to position [47, 0]
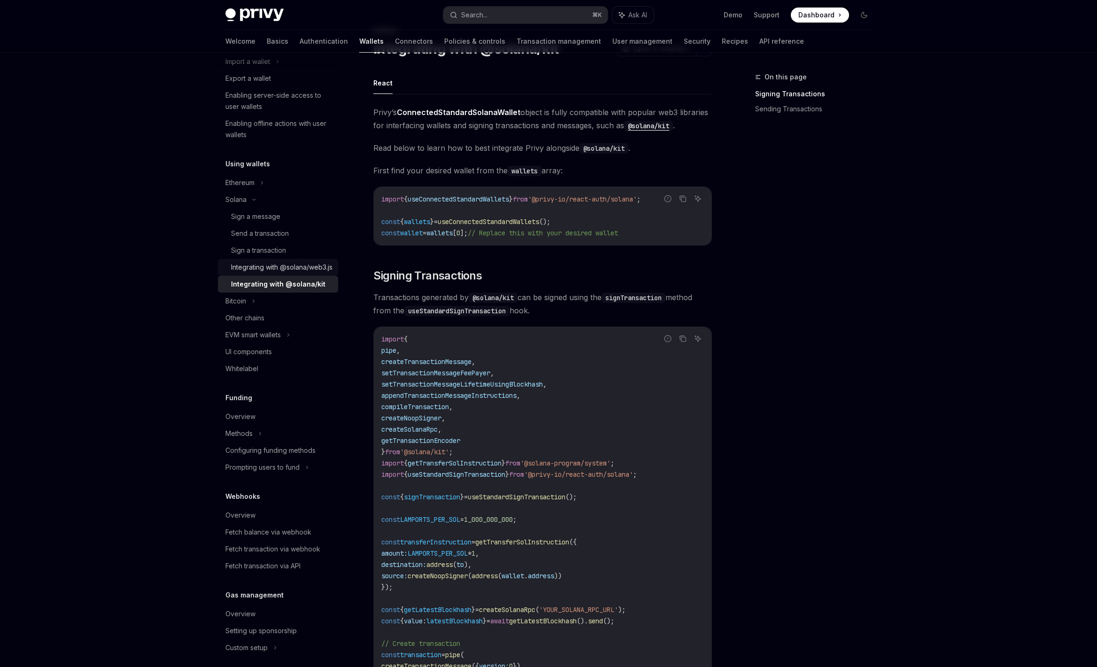
click at [295, 267] on div "Integrating with @solana/web3.js" at bounding box center [281, 267] width 101 height 11
type textarea "*"
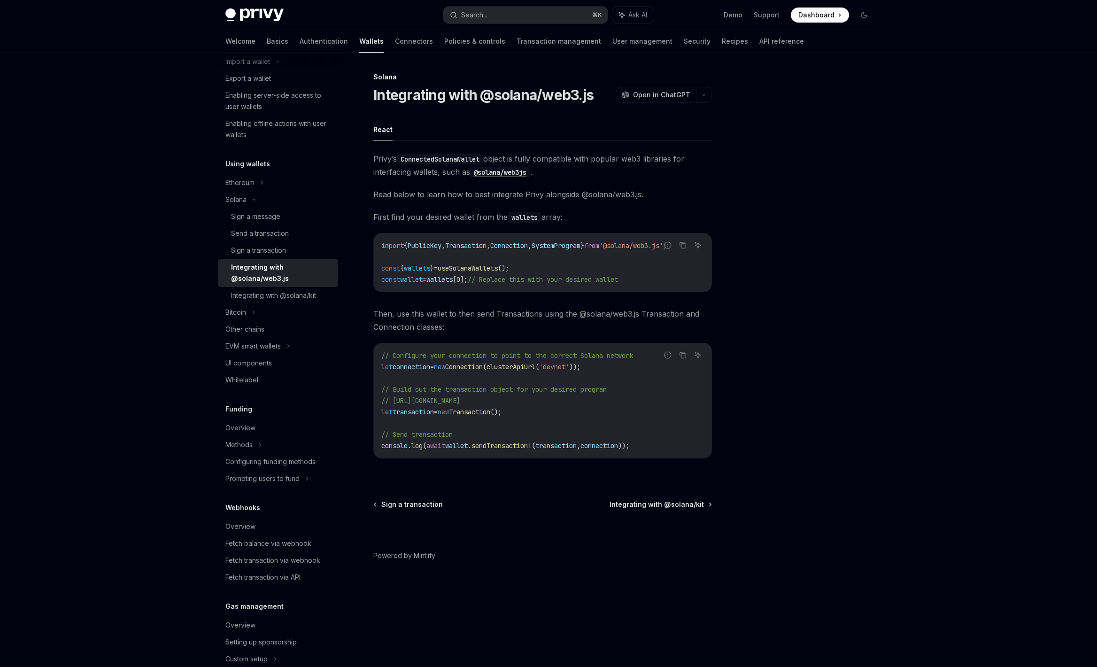
click at [628, 138] on ul "React" at bounding box center [542, 129] width 339 height 23
